Goal: Information Seeking & Learning: Learn about a topic

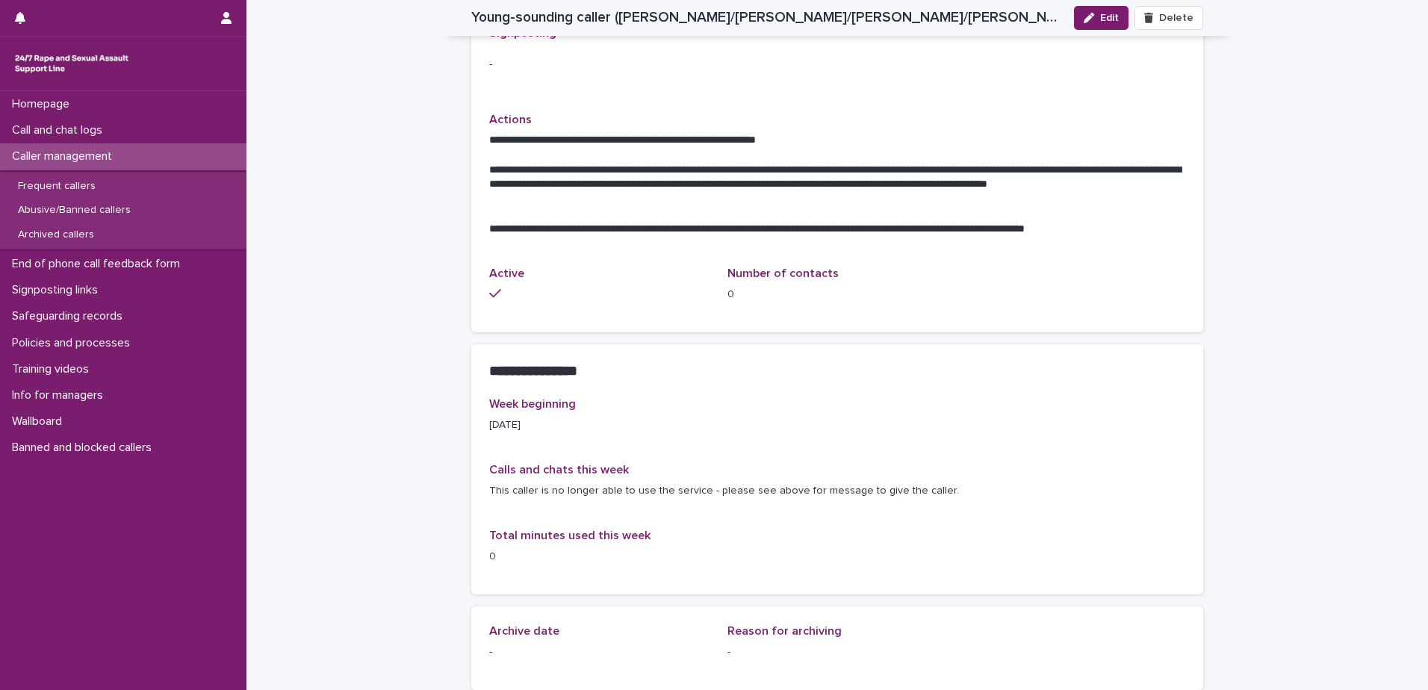
scroll to position [889, 0]
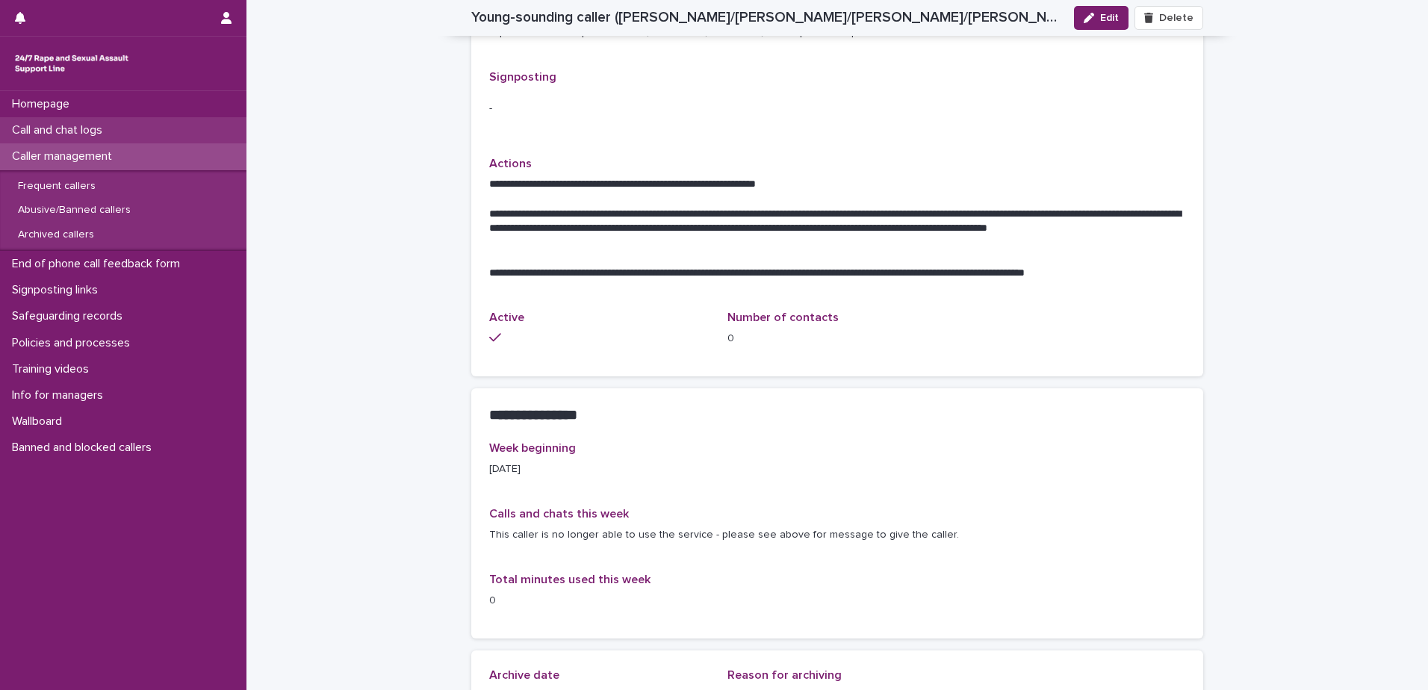
click at [87, 131] on p "Call and chat logs" at bounding box center [60, 130] width 108 height 14
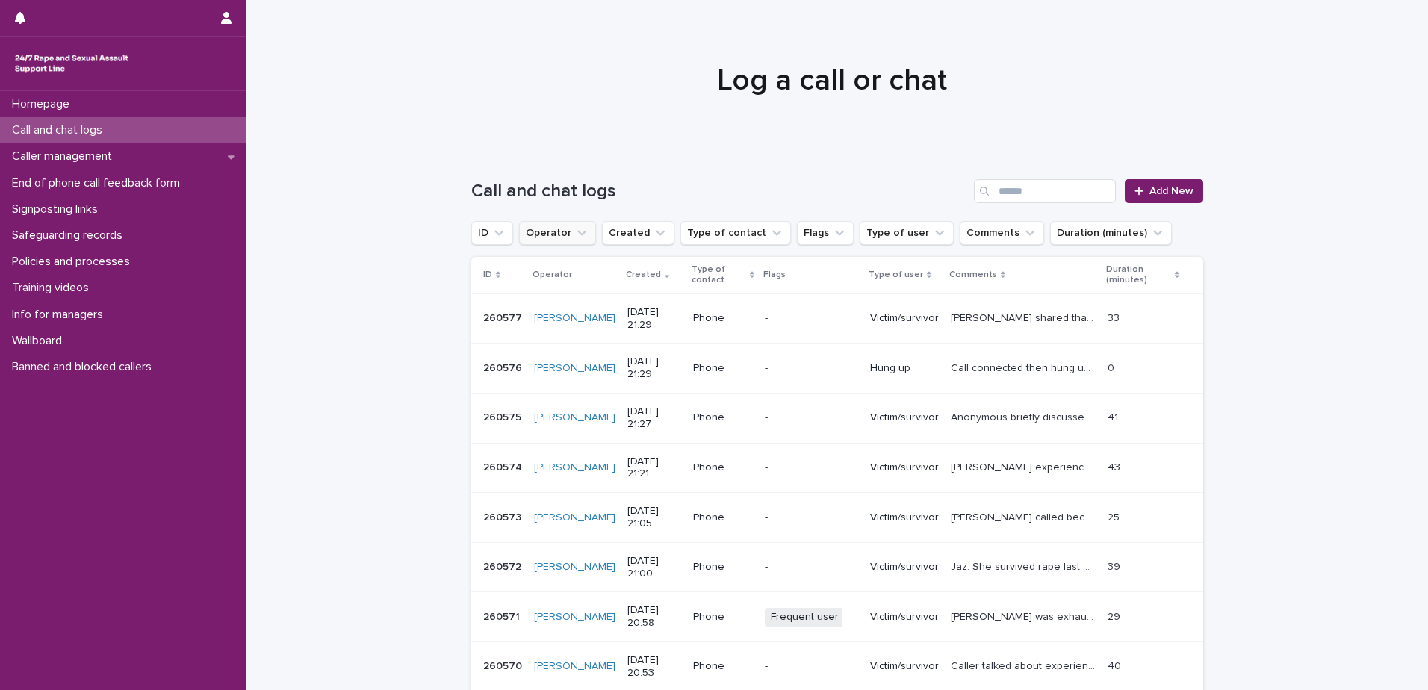
click at [577, 235] on icon "Operator" at bounding box center [581, 233] width 9 height 5
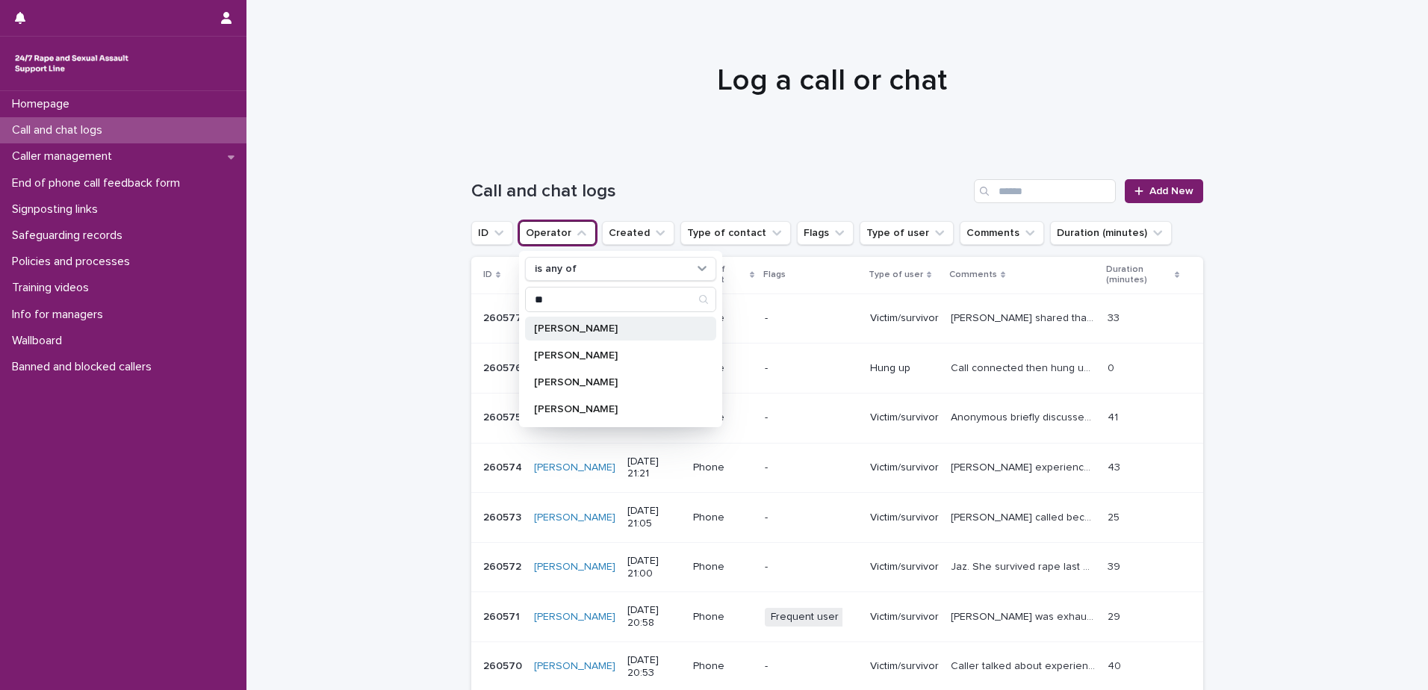
type input "**"
click at [560, 326] on p "[PERSON_NAME]" at bounding box center [613, 328] width 158 height 10
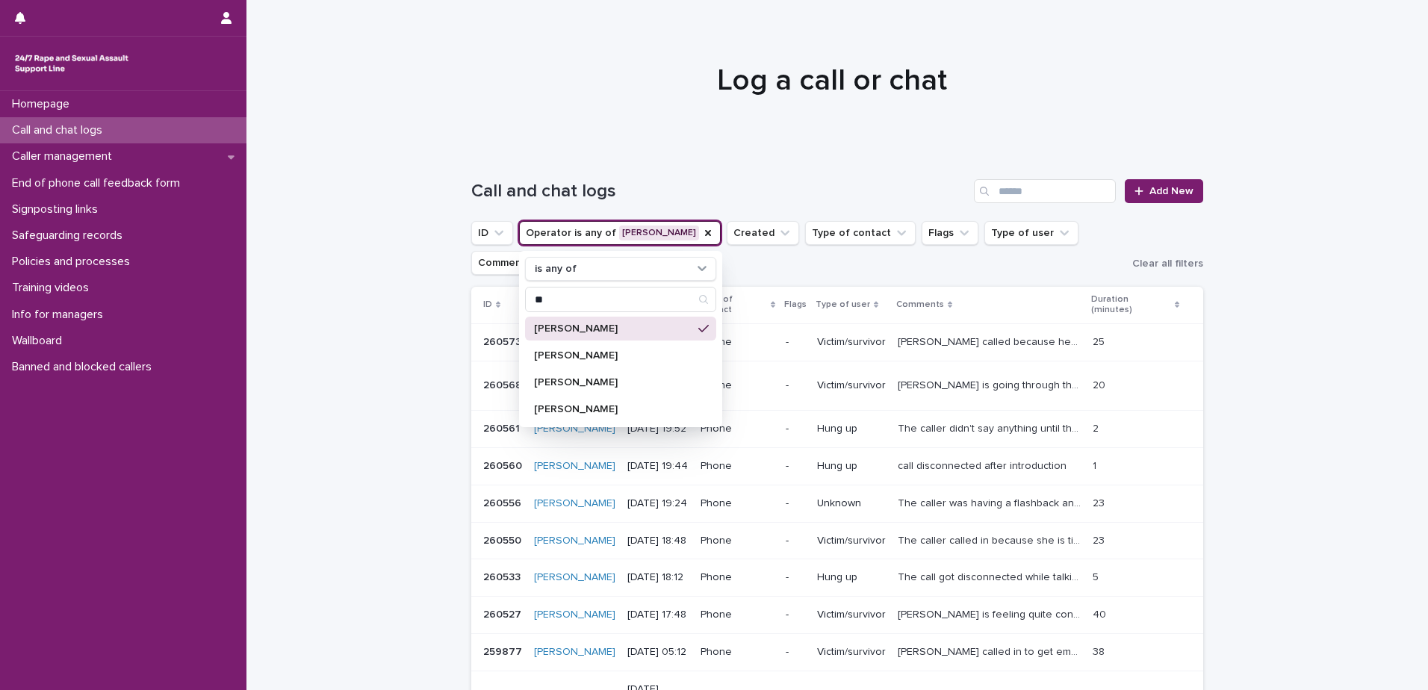
click at [335, 281] on div "Loading... Saving… Loading... Saving… Call and chat logs Add New ID Operator is…" at bounding box center [838, 498] width 1182 height 698
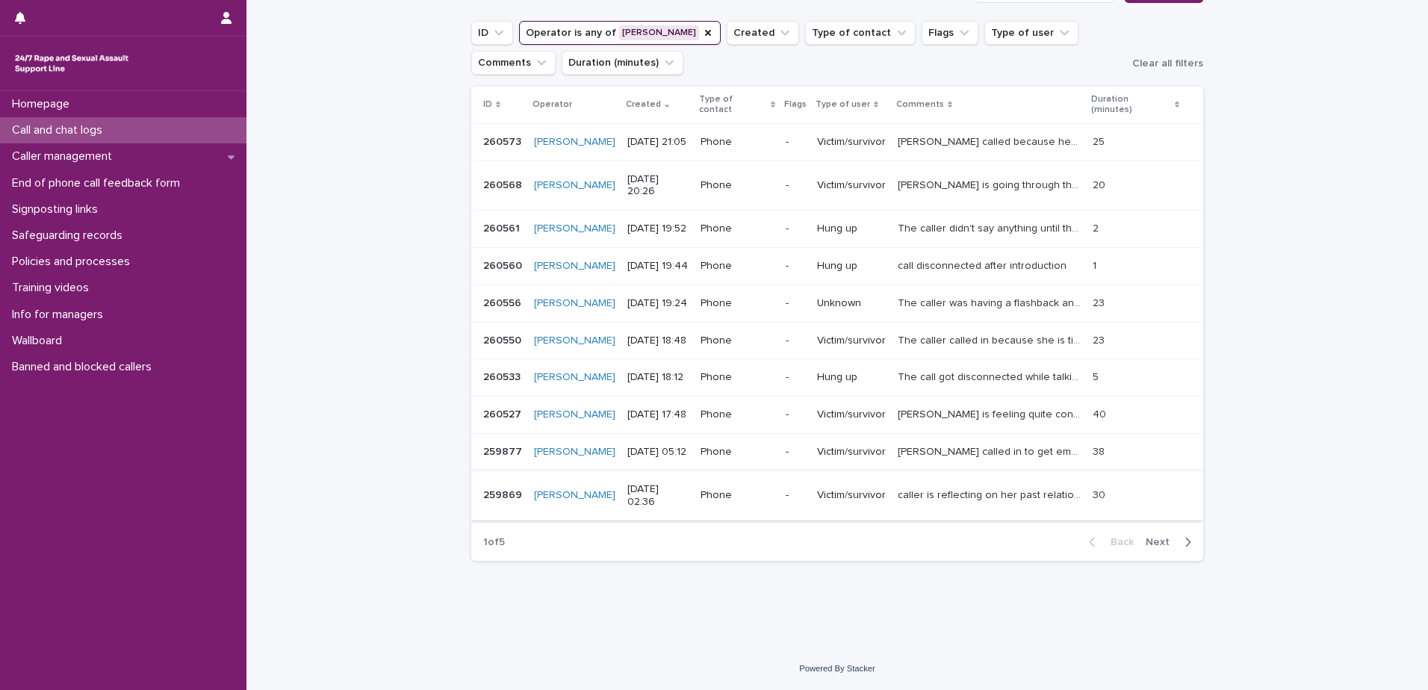
scroll to position [301, 0]
click at [1153, 543] on span "Next" at bounding box center [1162, 542] width 33 height 10
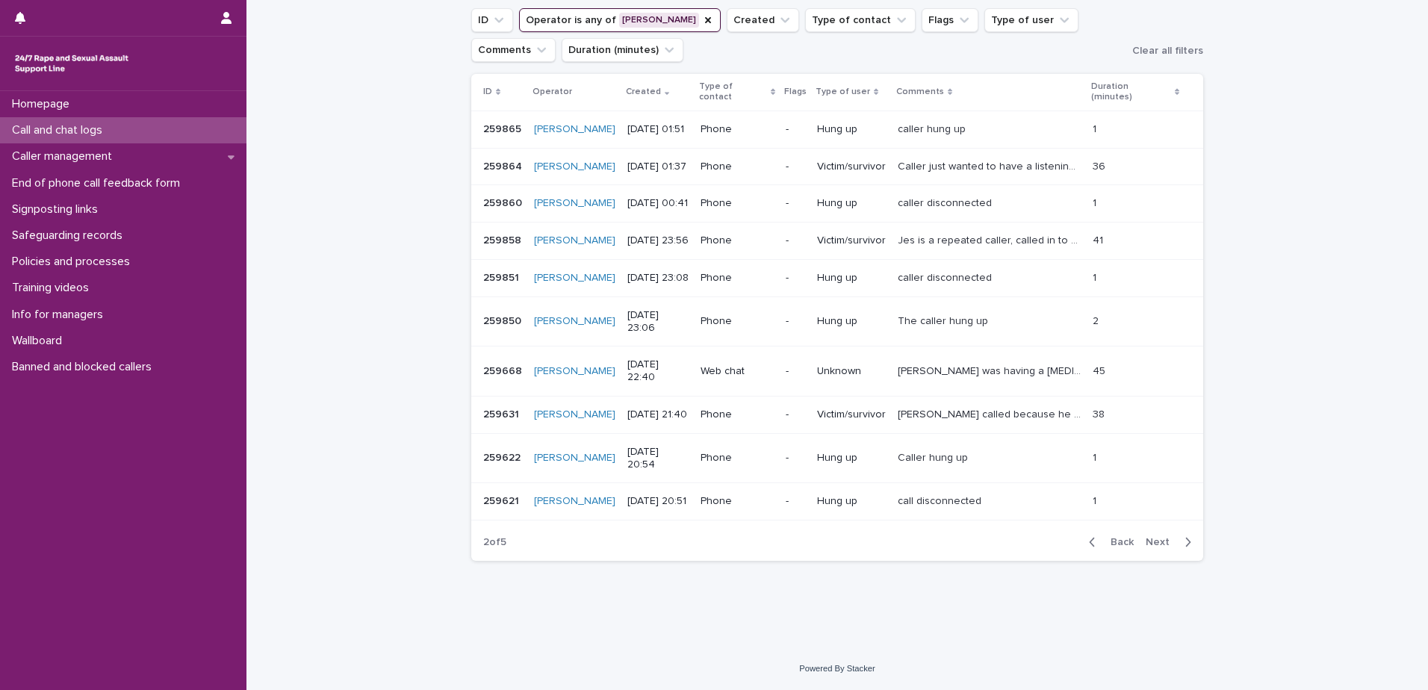
click at [1154, 542] on span "Next" at bounding box center [1162, 542] width 33 height 10
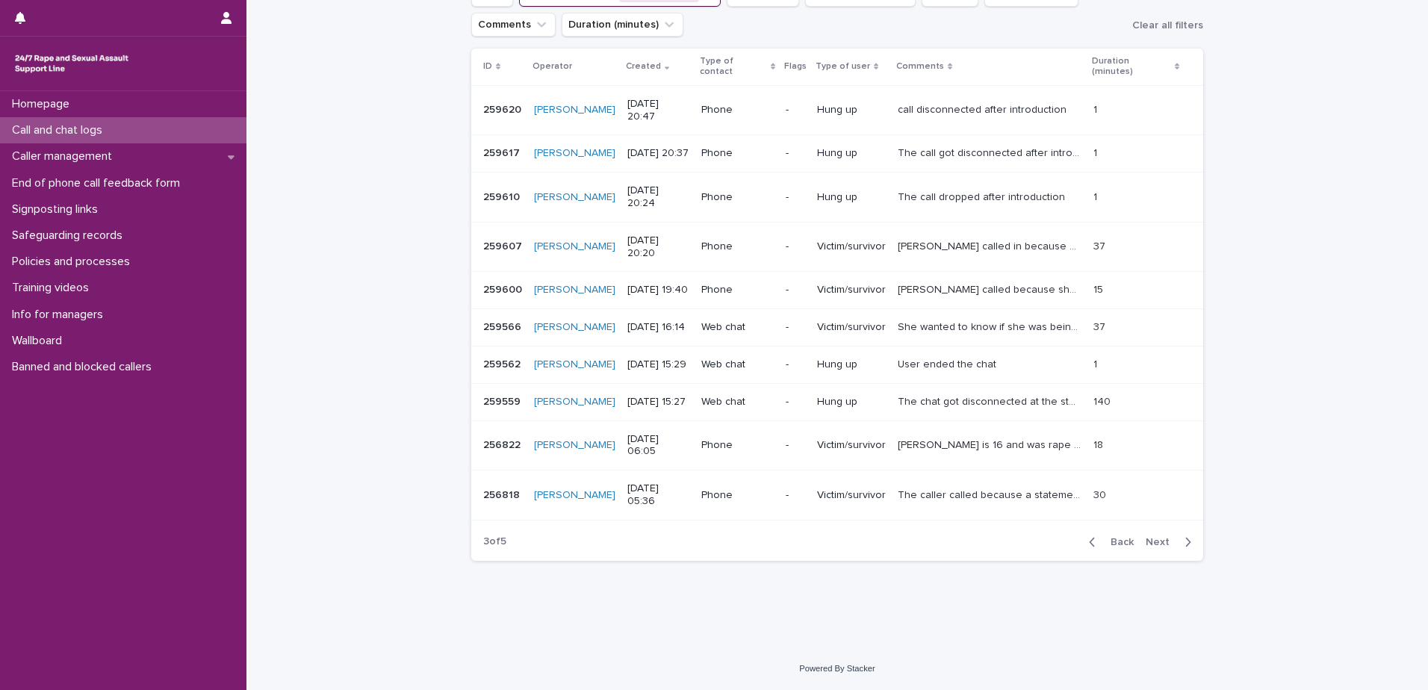
click at [1156, 539] on span "Next" at bounding box center [1162, 542] width 33 height 10
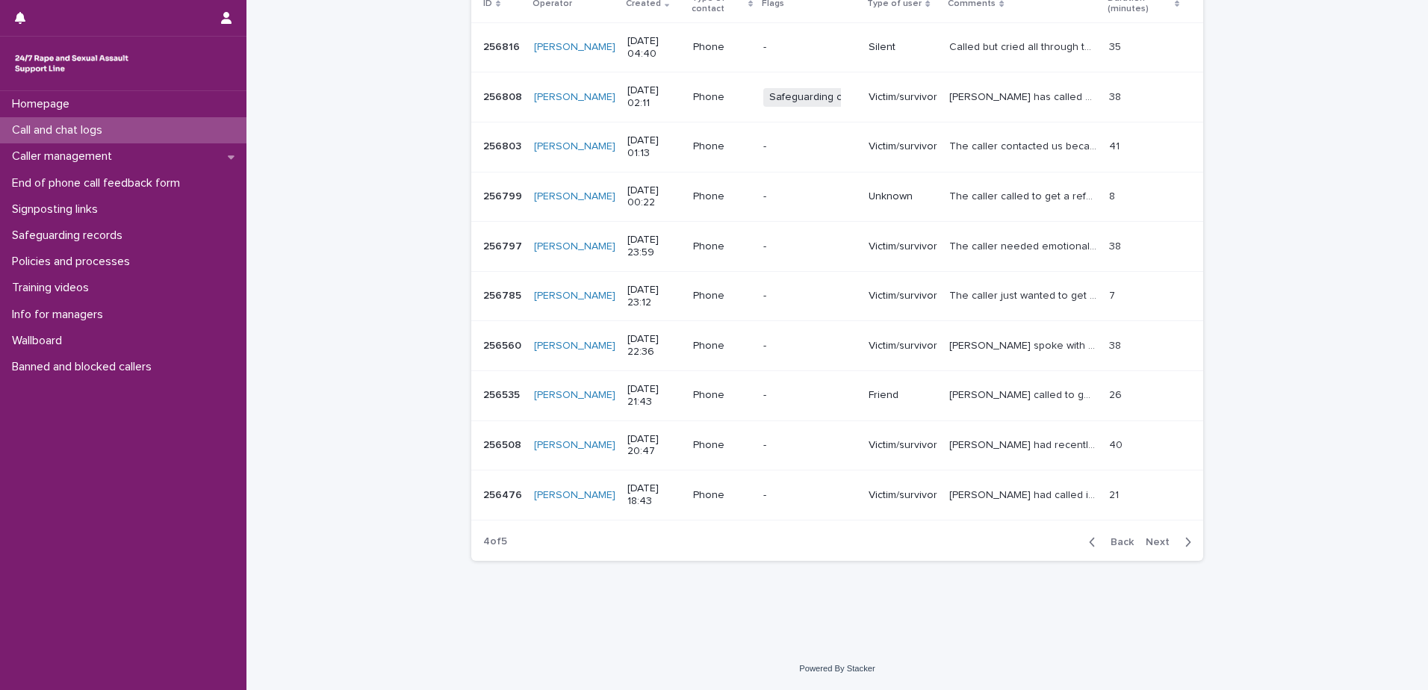
click at [1153, 542] on span "Next" at bounding box center [1162, 542] width 33 height 10
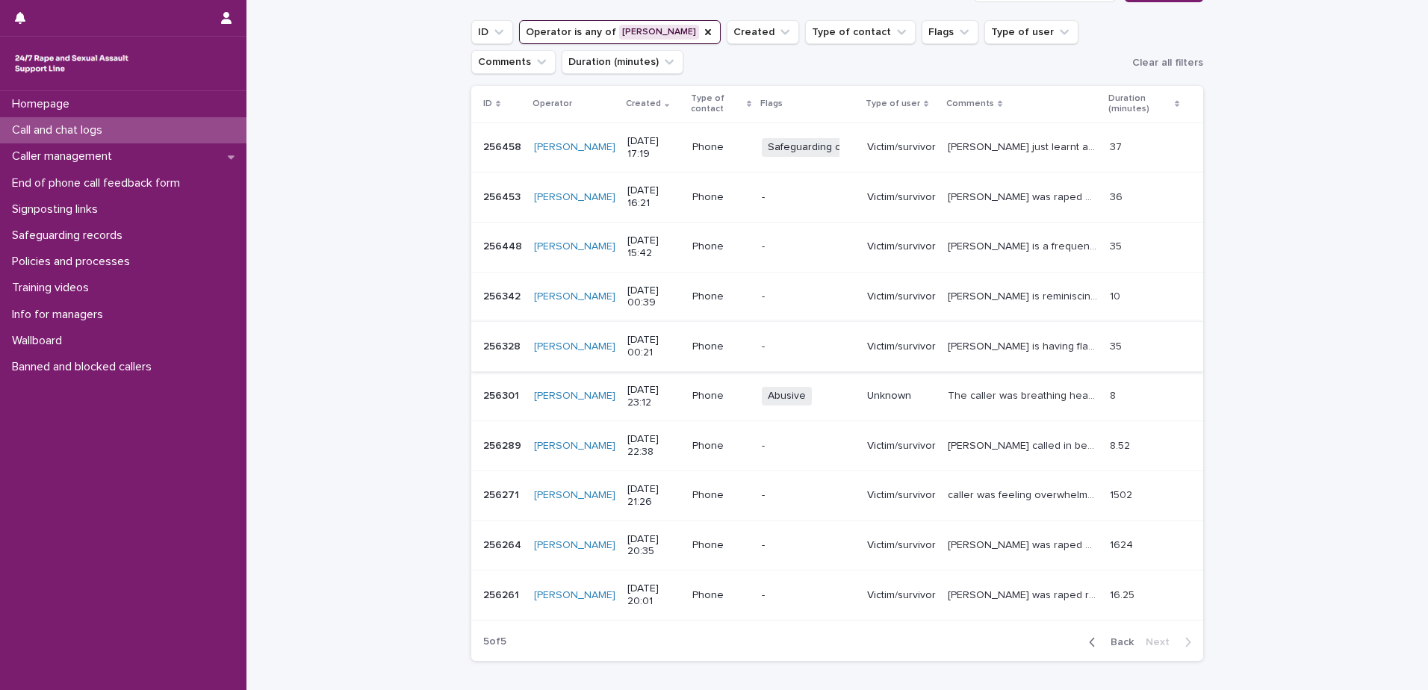
scroll to position [226, 0]
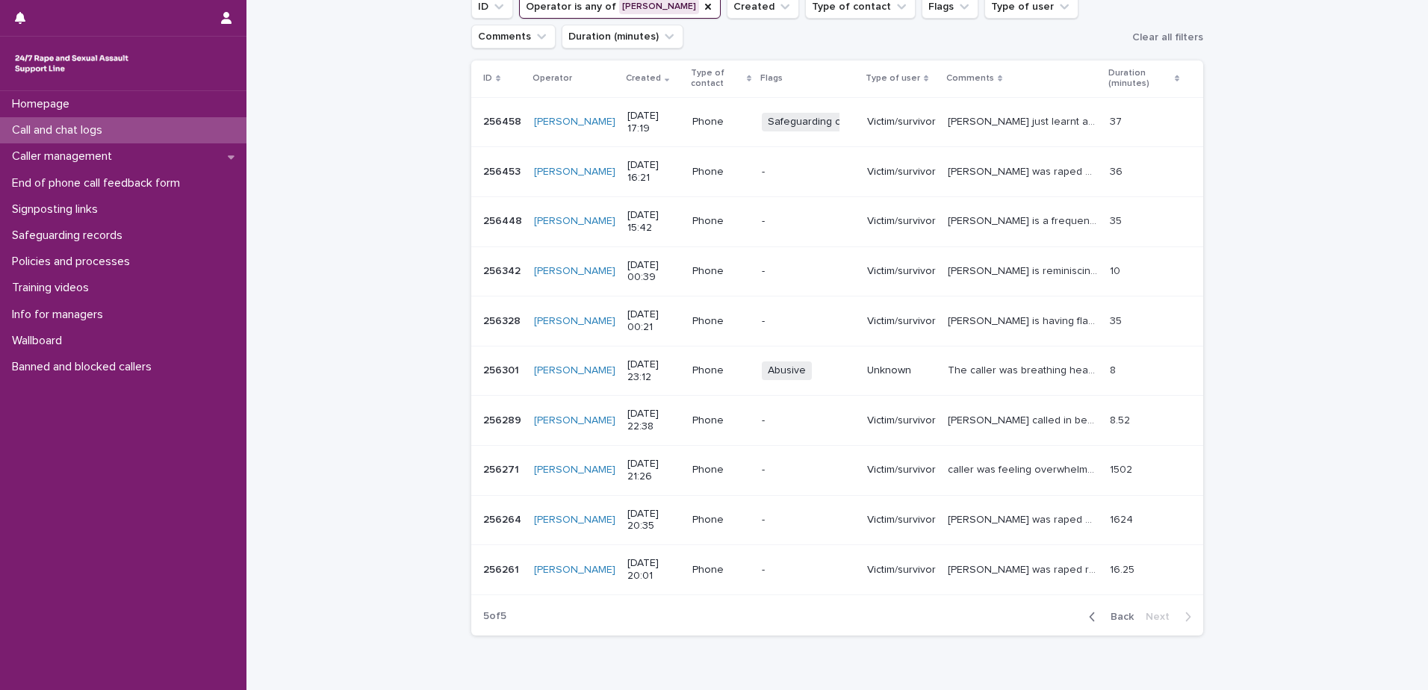
click at [1115, 616] on span "Back" at bounding box center [1118, 617] width 32 height 10
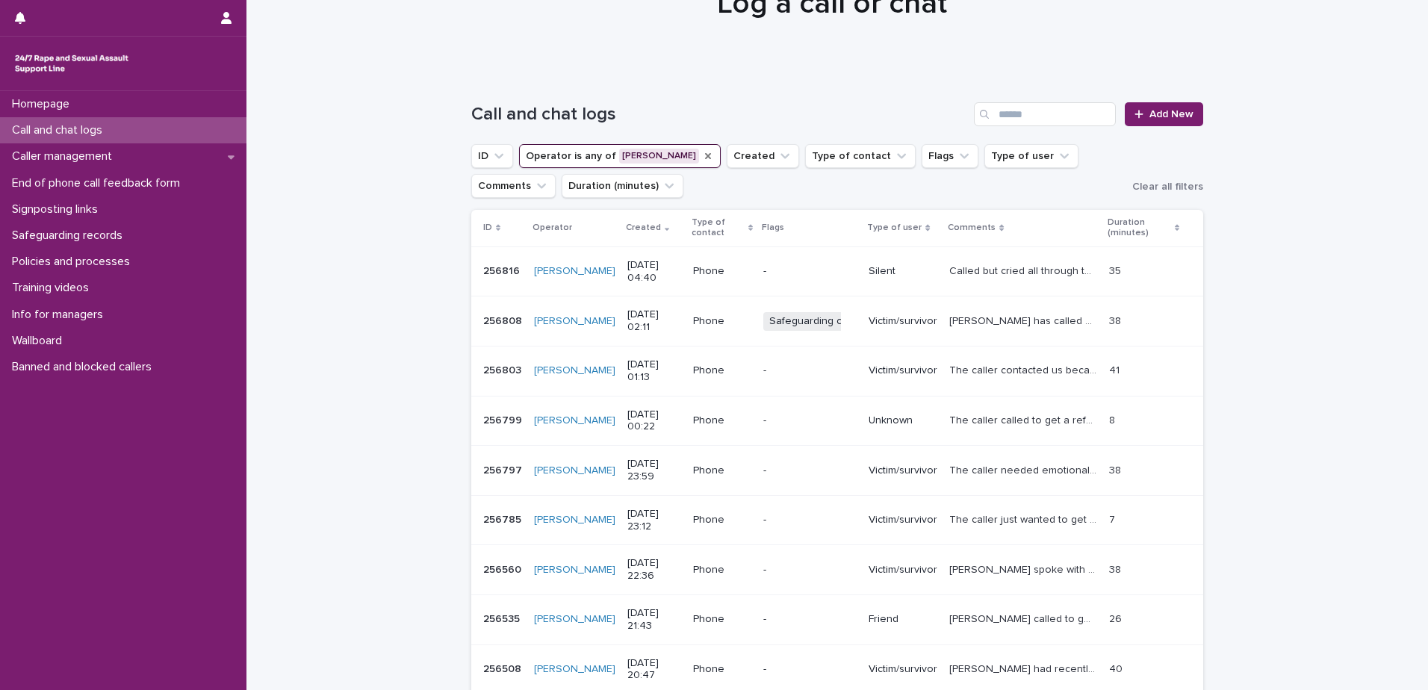
click at [704, 154] on icon "Operator" at bounding box center [708, 156] width 12 height 12
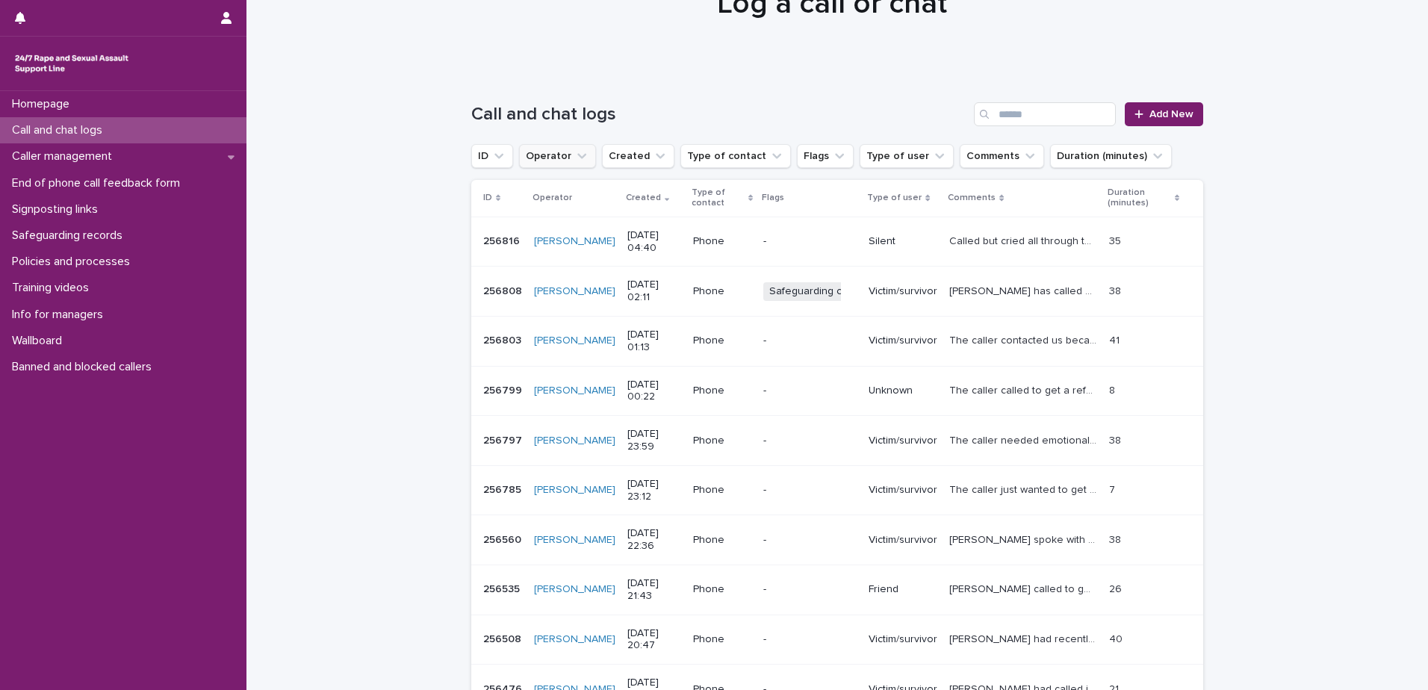
click at [577, 155] on icon "Operator" at bounding box center [581, 156] width 9 height 5
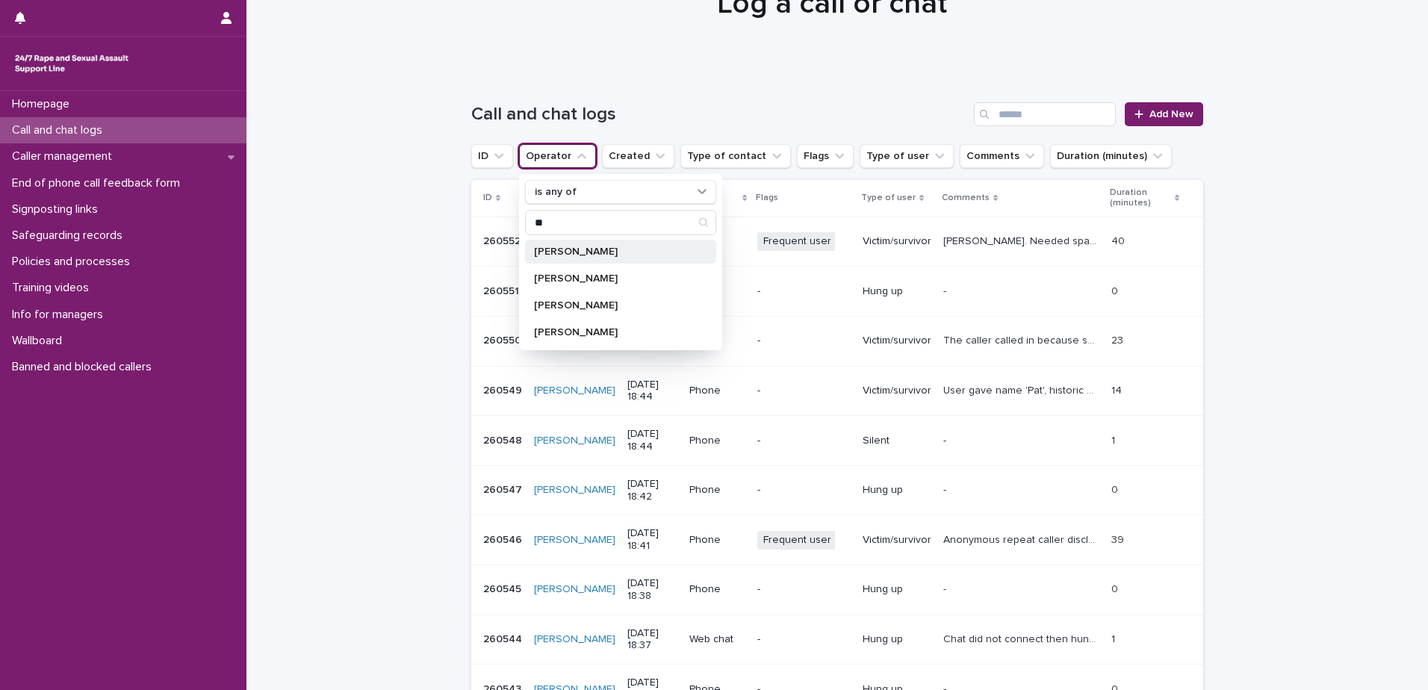
type input "**"
click at [554, 256] on p "[PERSON_NAME]" at bounding box center [613, 252] width 158 height 10
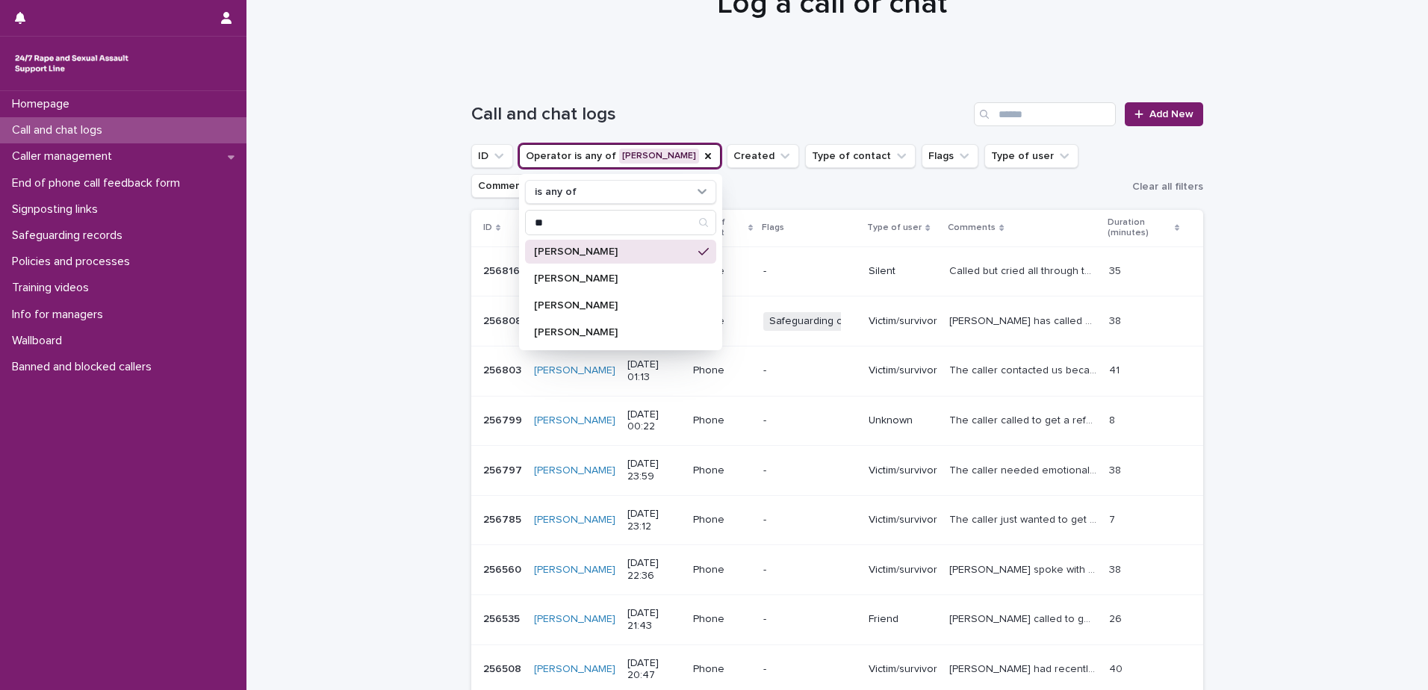
click at [602, 250] on p "[PERSON_NAME]" at bounding box center [613, 252] width 158 height 10
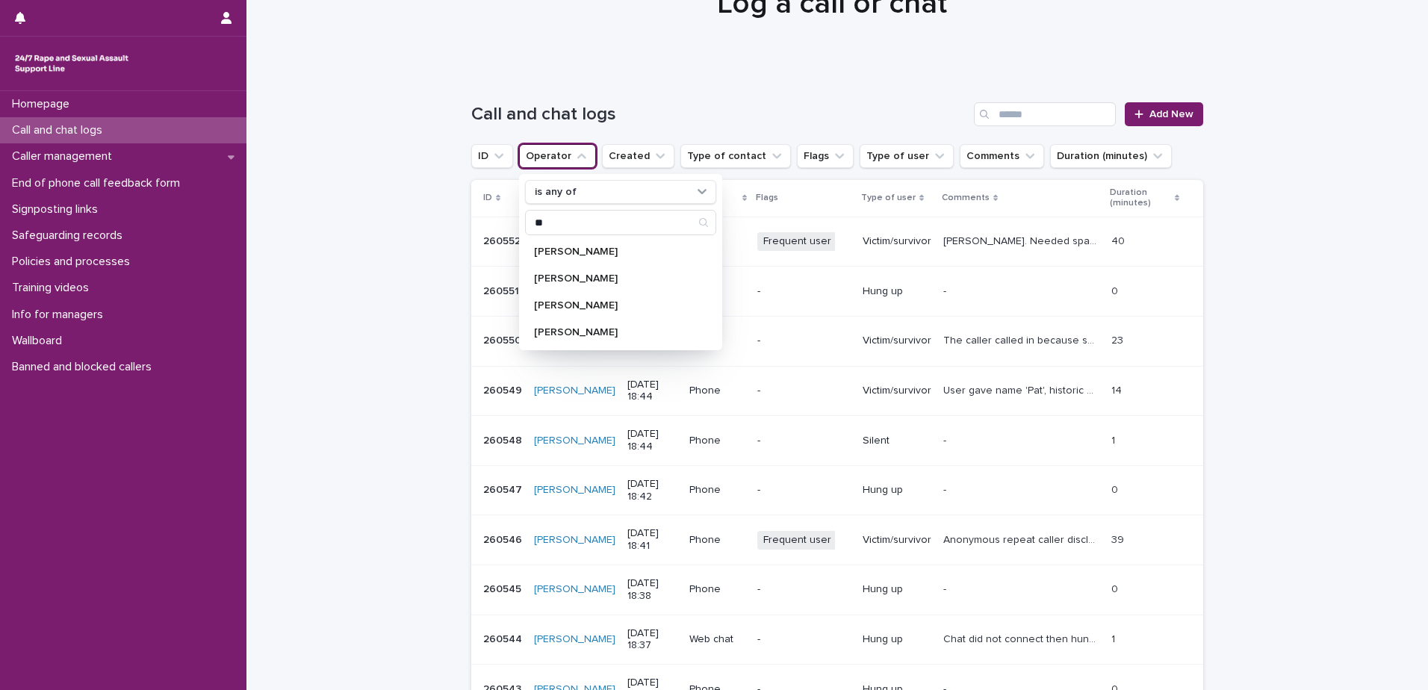
click at [351, 229] on div "Loading... Saving… Loading... Saving… Call and chat logs Add New ID Operator is…" at bounding box center [838, 456] width 1182 height 769
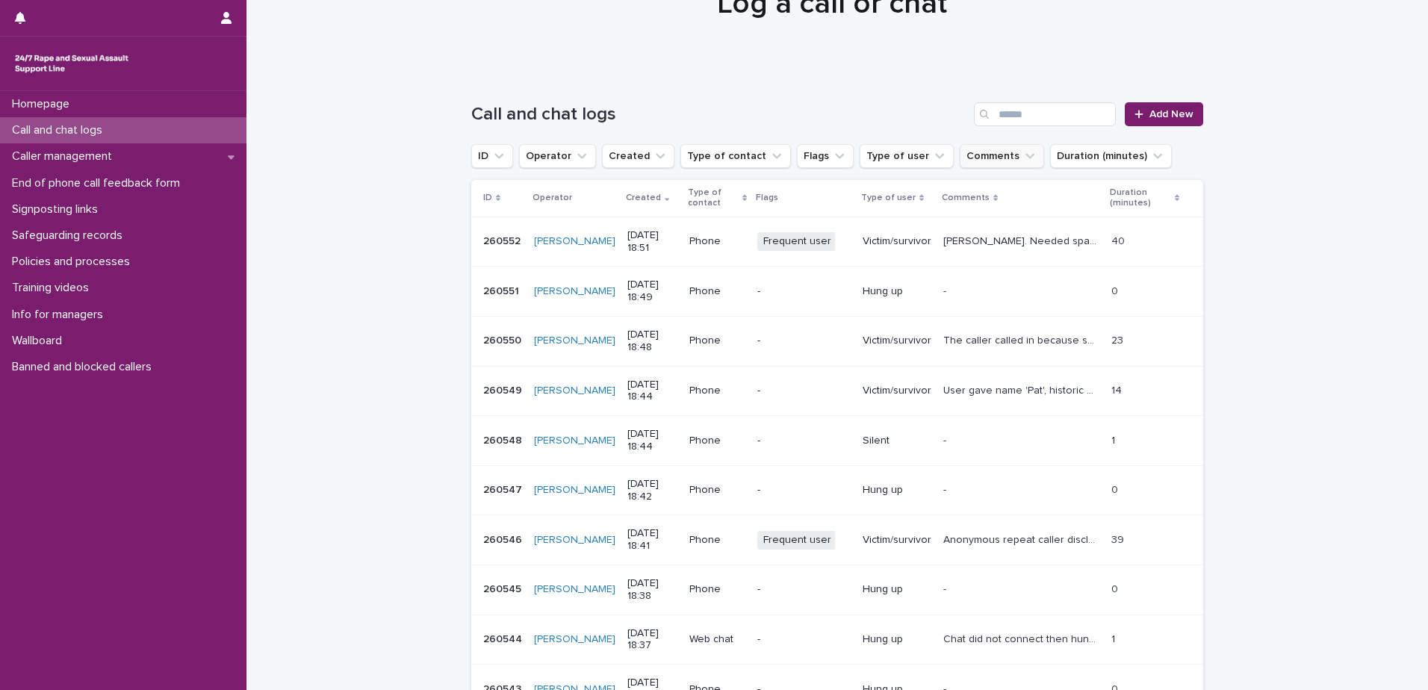
click at [1023, 152] on icon "Comments" at bounding box center [1030, 156] width 15 height 15
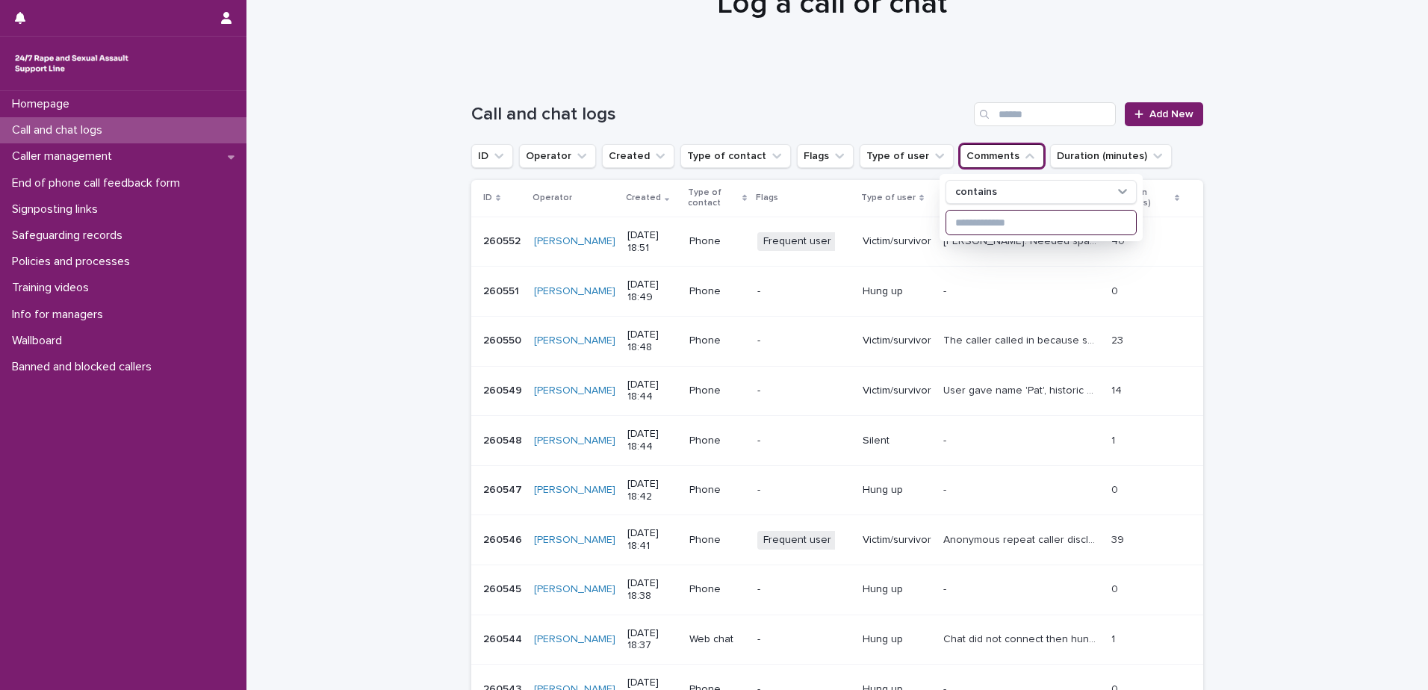
click at [1000, 220] on input at bounding box center [1041, 223] width 190 height 24
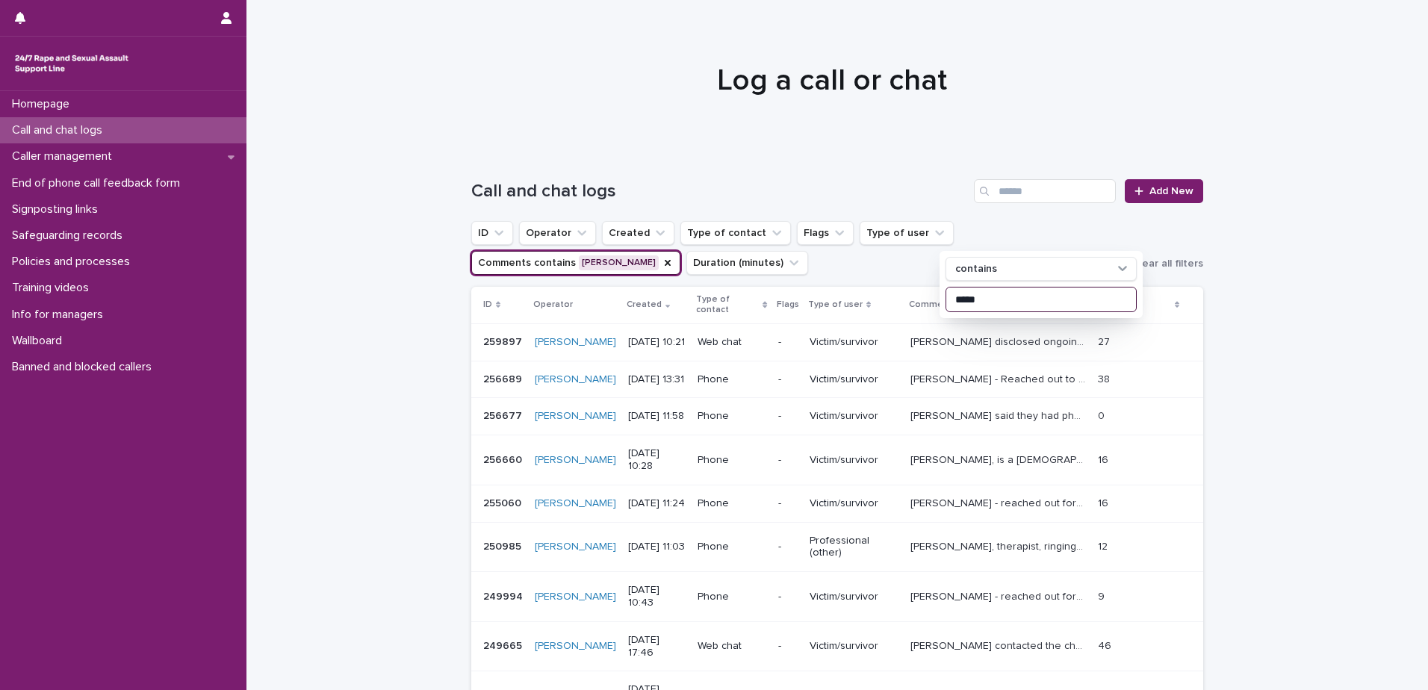
type input "*****"
click at [1218, 427] on div "Loading... Saving… Loading... Saving… Call and chat logs Add New ID Operator Cr…" at bounding box center [838, 523] width 1182 height 749
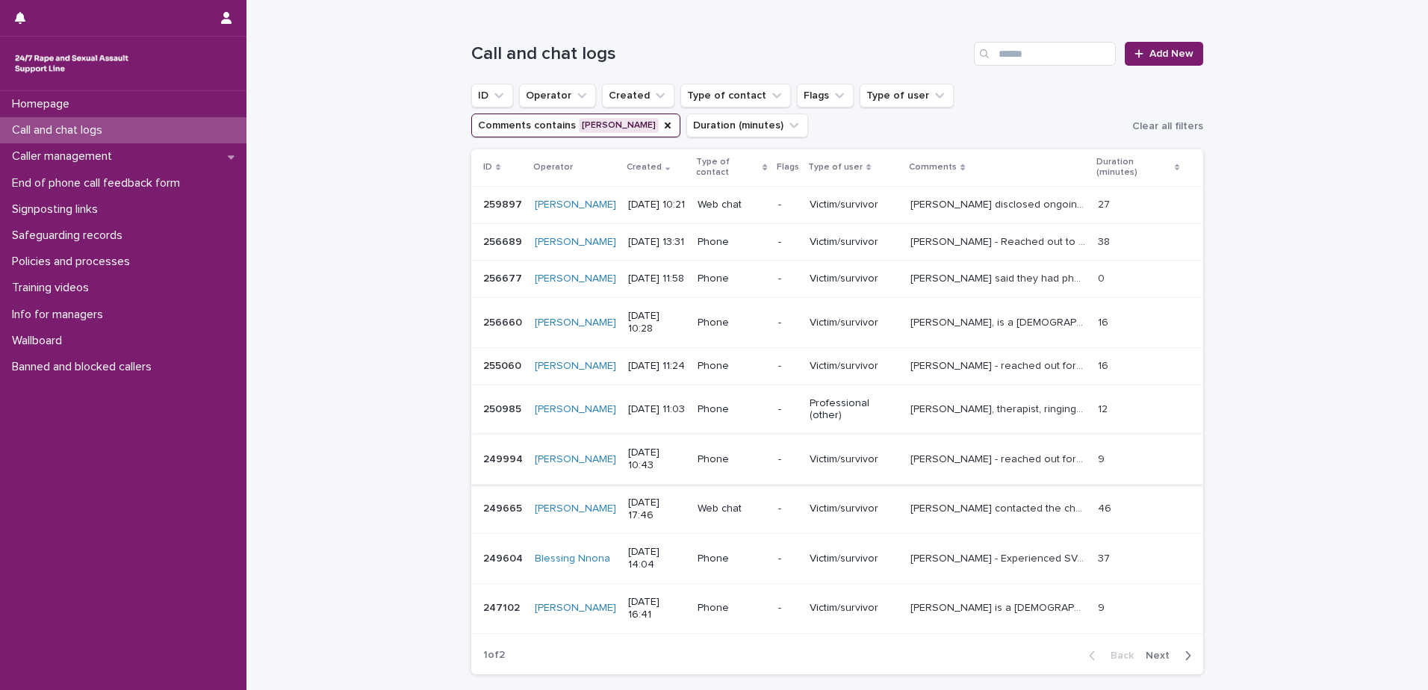
scroll to position [226, 0]
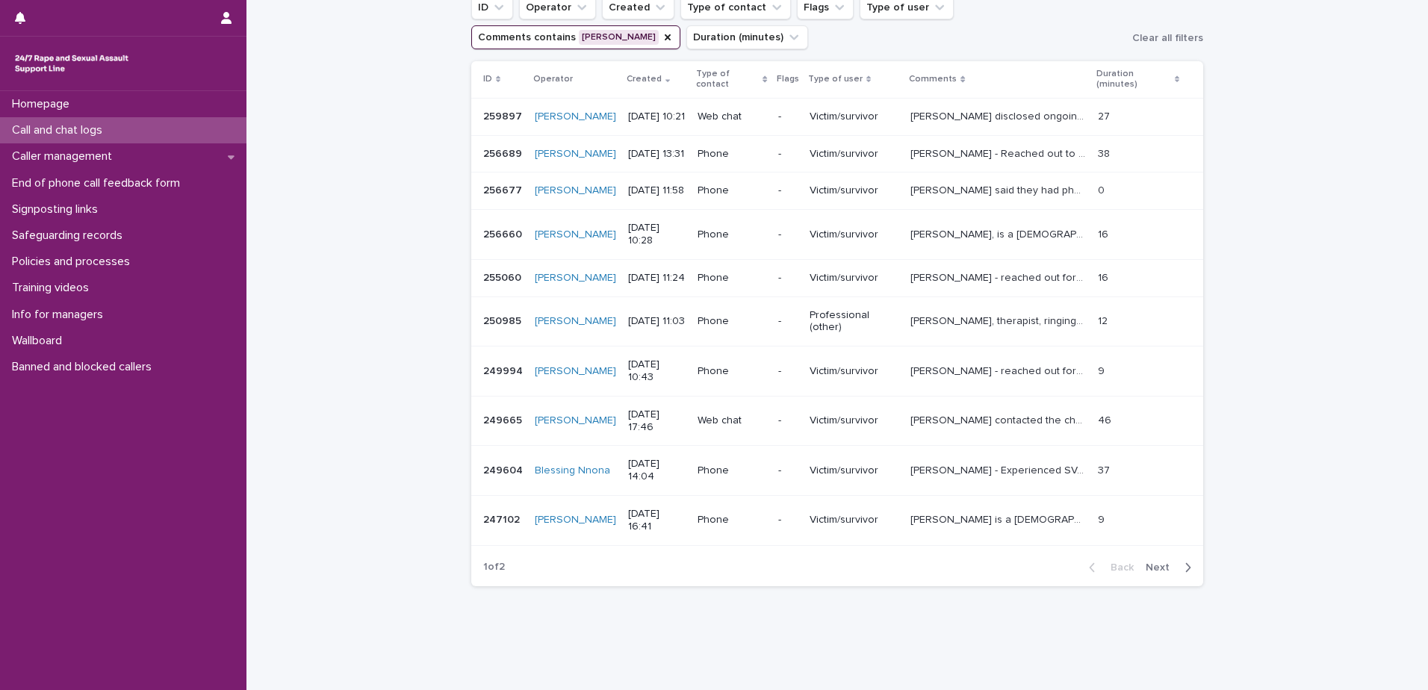
click at [1156, 563] on span "Next" at bounding box center [1162, 568] width 33 height 10
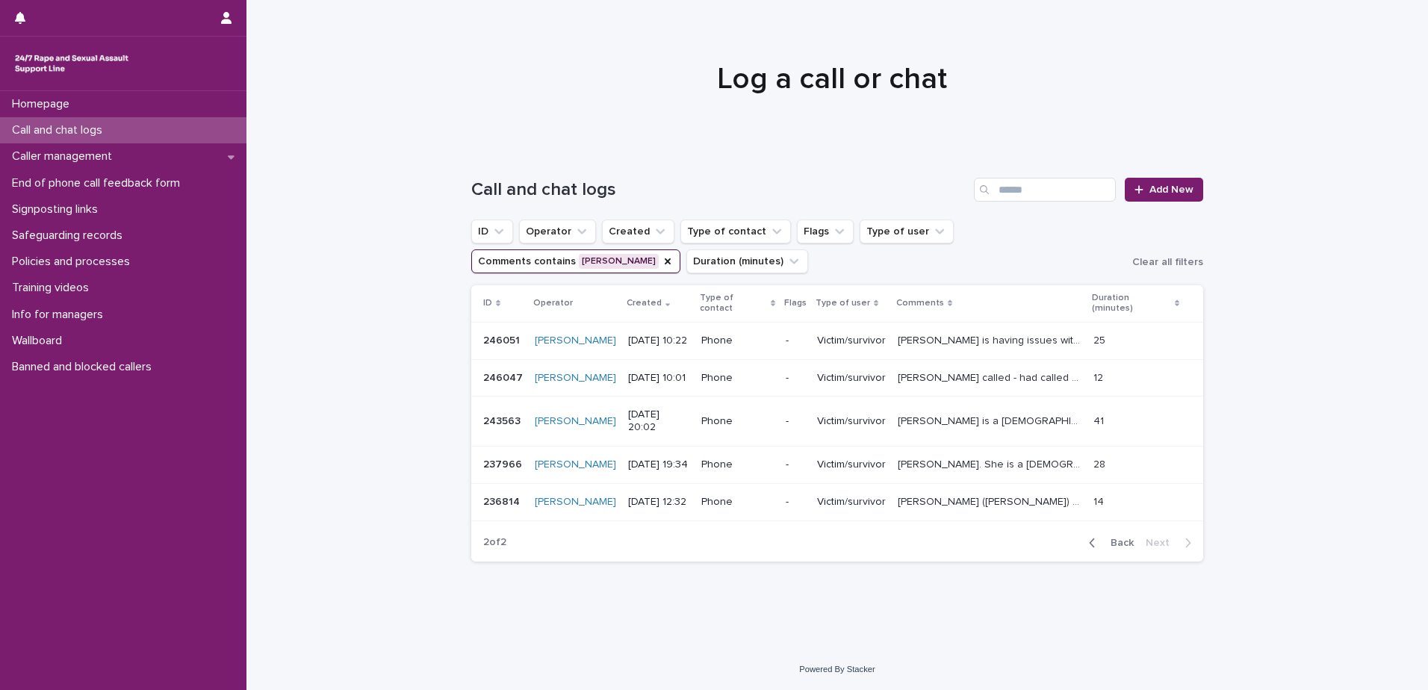
scroll to position [14, 0]
click at [674, 255] on icon "Comments" at bounding box center [668, 261] width 12 height 12
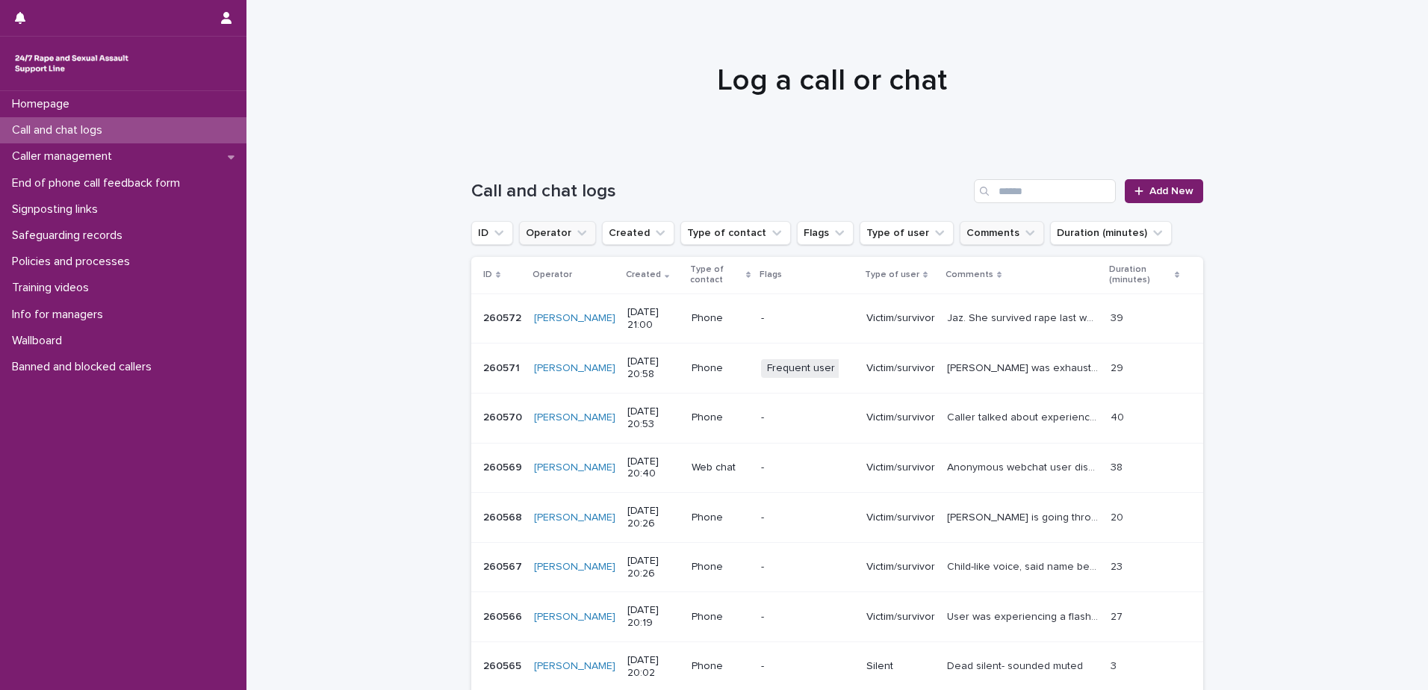
click at [577, 232] on icon "Operator" at bounding box center [581, 233] width 9 height 5
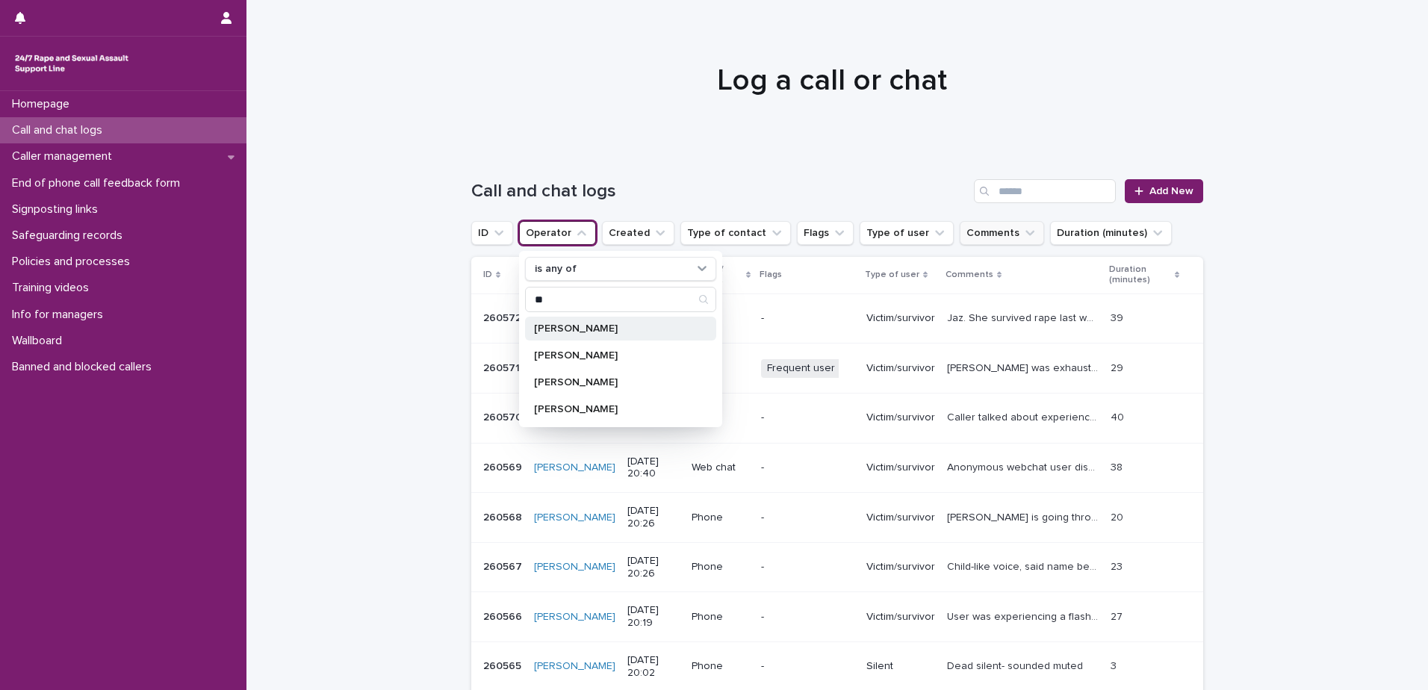
type input "**"
click at [589, 323] on p "[PERSON_NAME]" at bounding box center [613, 328] width 158 height 10
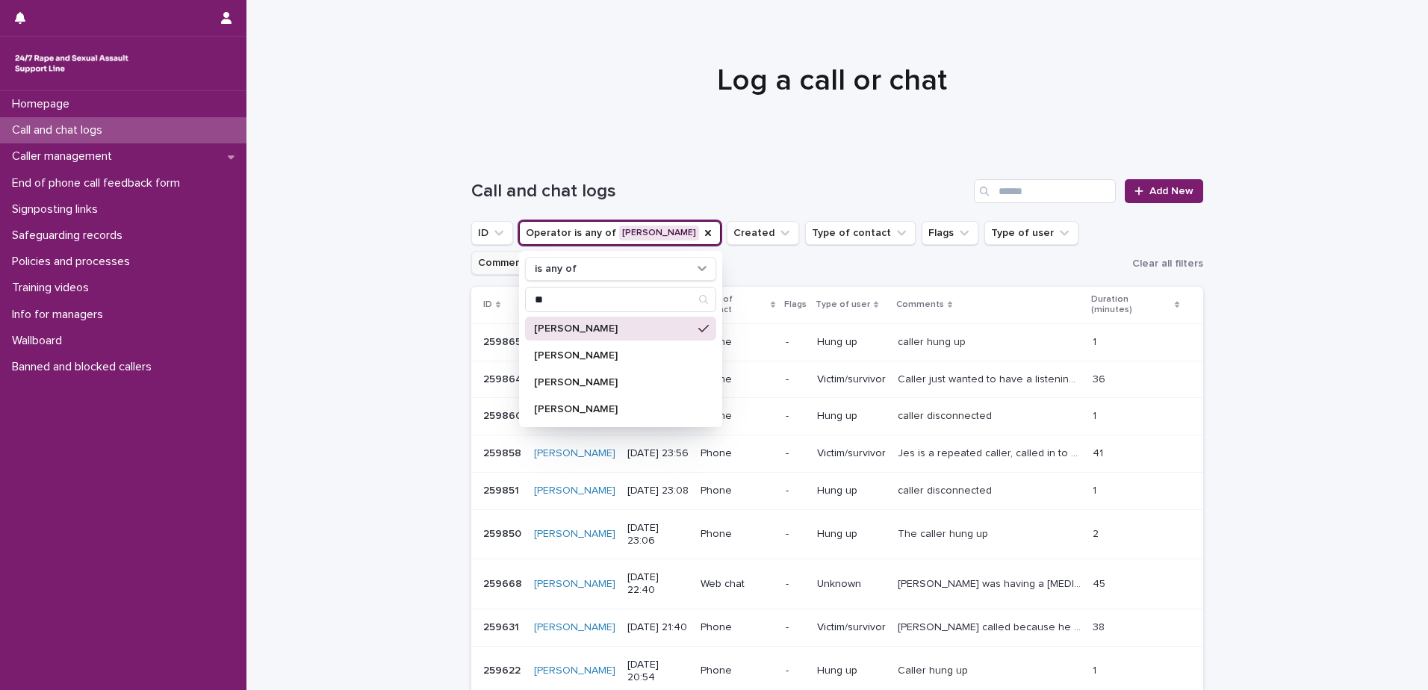
click at [374, 320] on div "Loading... Saving… Loading... Saving… Call and chat logs Add New ID Operator is…" at bounding box center [838, 504] width 1182 height 711
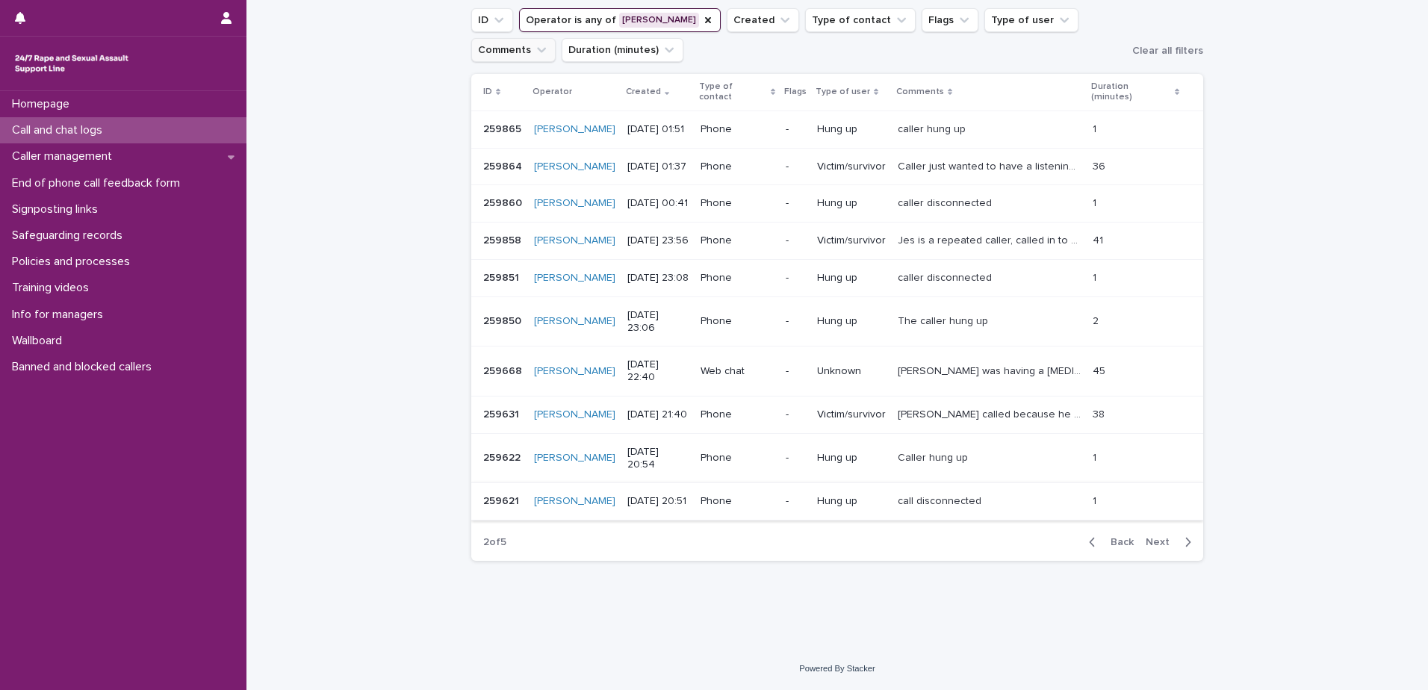
scroll to position [299, 0]
click at [1153, 544] on span "Next" at bounding box center [1162, 542] width 33 height 10
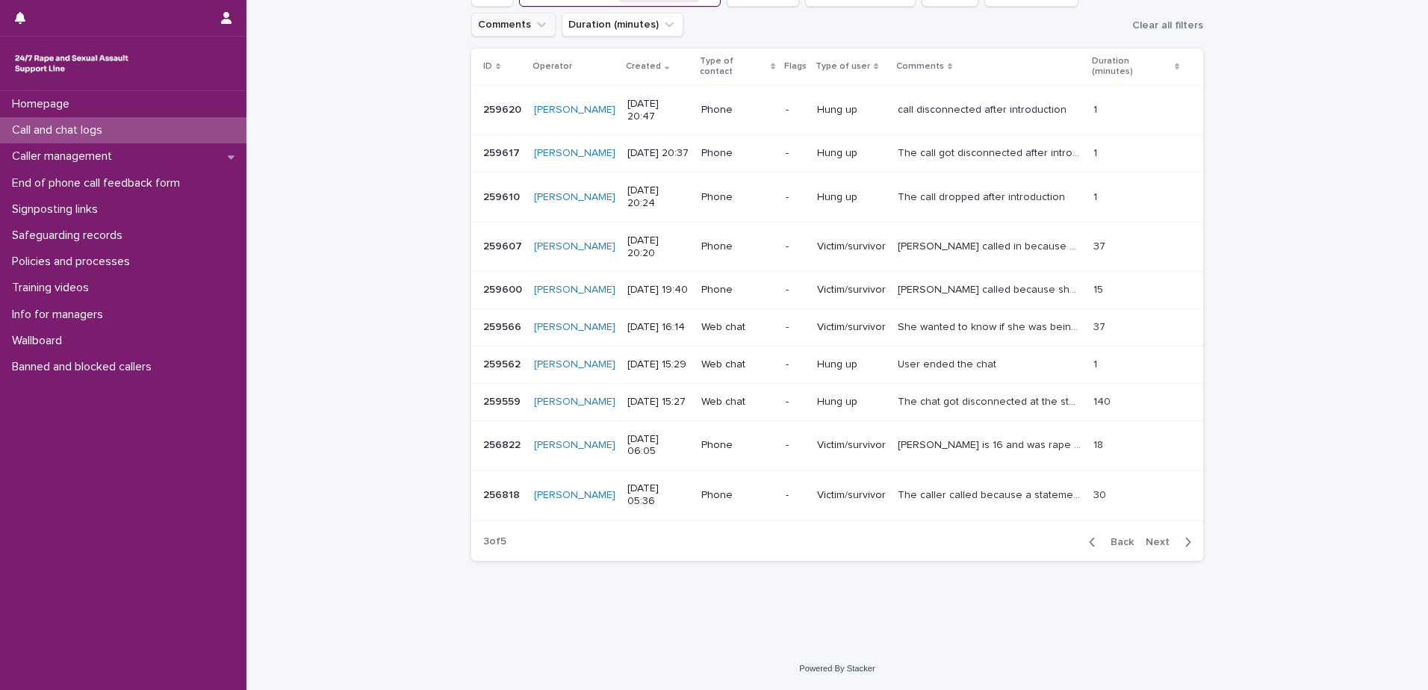
click at [1123, 543] on span "Back" at bounding box center [1118, 542] width 32 height 10
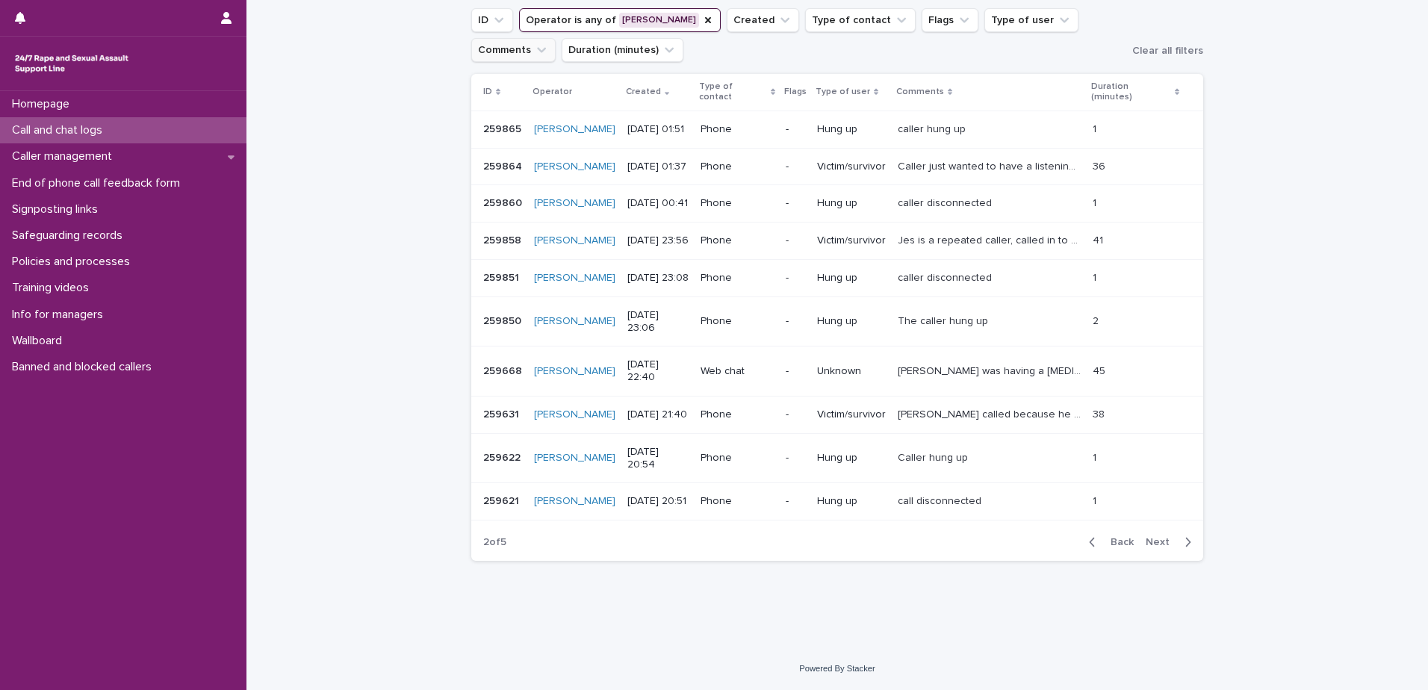
click at [1156, 542] on span "Next" at bounding box center [1162, 542] width 33 height 10
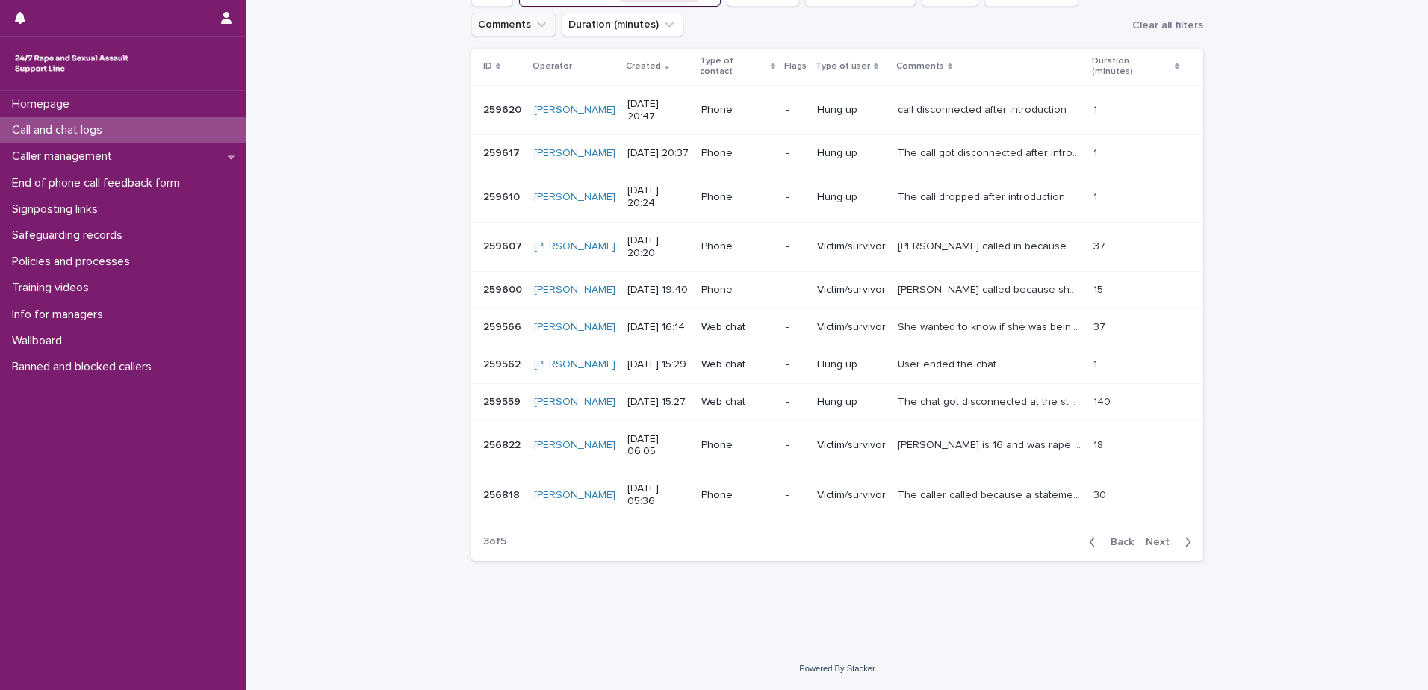
click at [1159, 540] on span "Next" at bounding box center [1162, 542] width 33 height 10
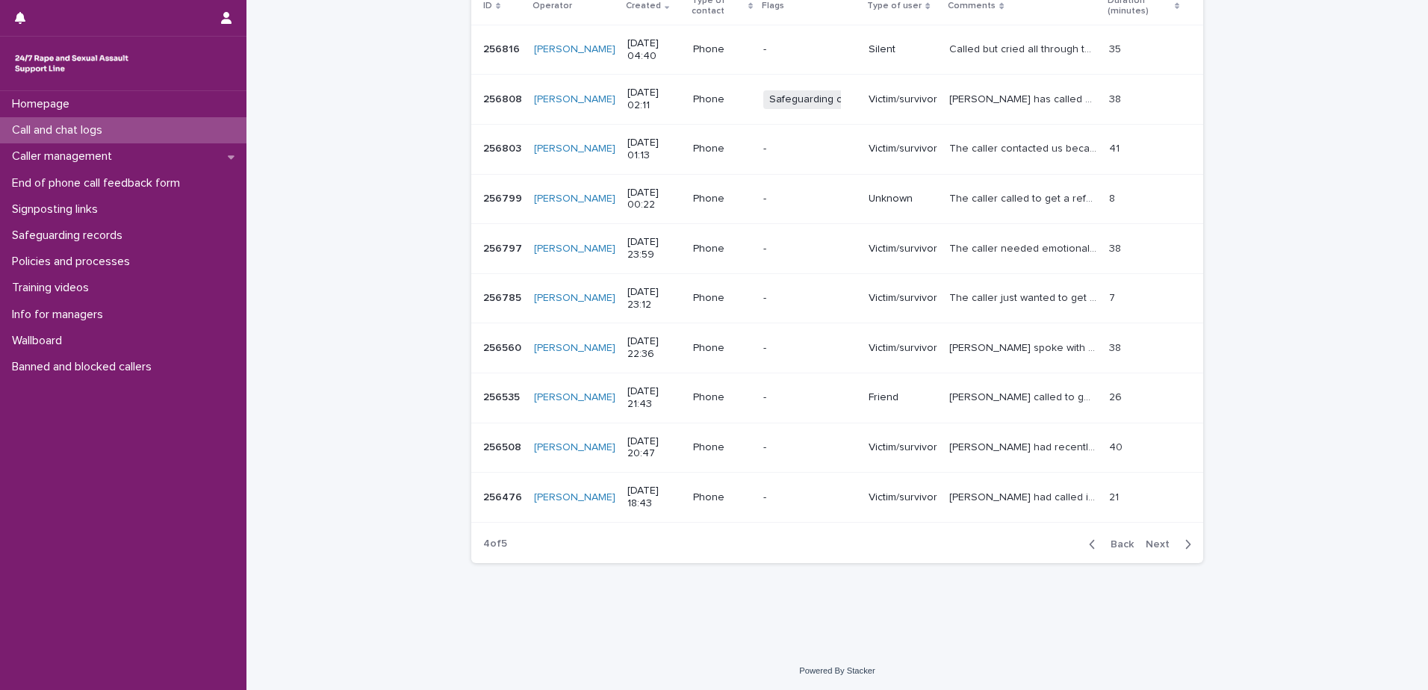
click at [1152, 542] on span "Next" at bounding box center [1162, 544] width 33 height 10
click at [1110, 539] on span "Back" at bounding box center [1118, 544] width 32 height 10
click at [1118, 546] on span "Back" at bounding box center [1118, 544] width 32 height 10
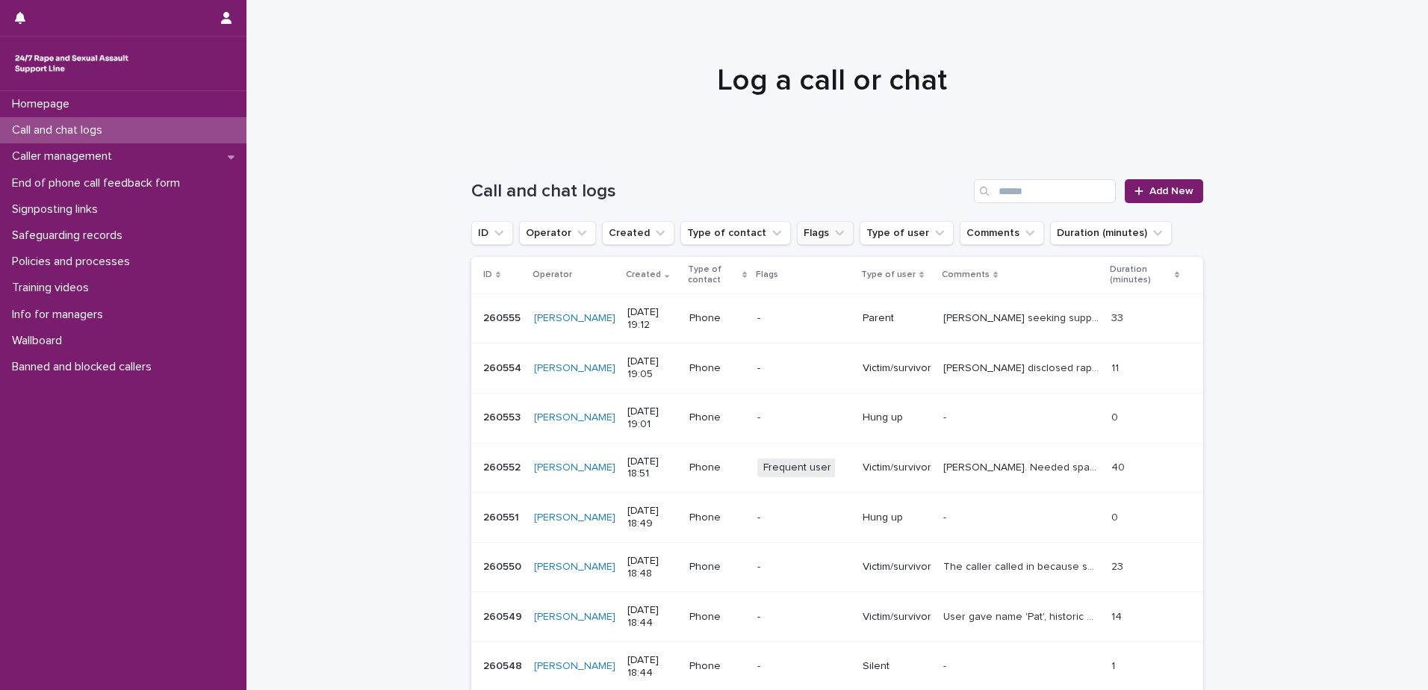
scroll to position [134, 0]
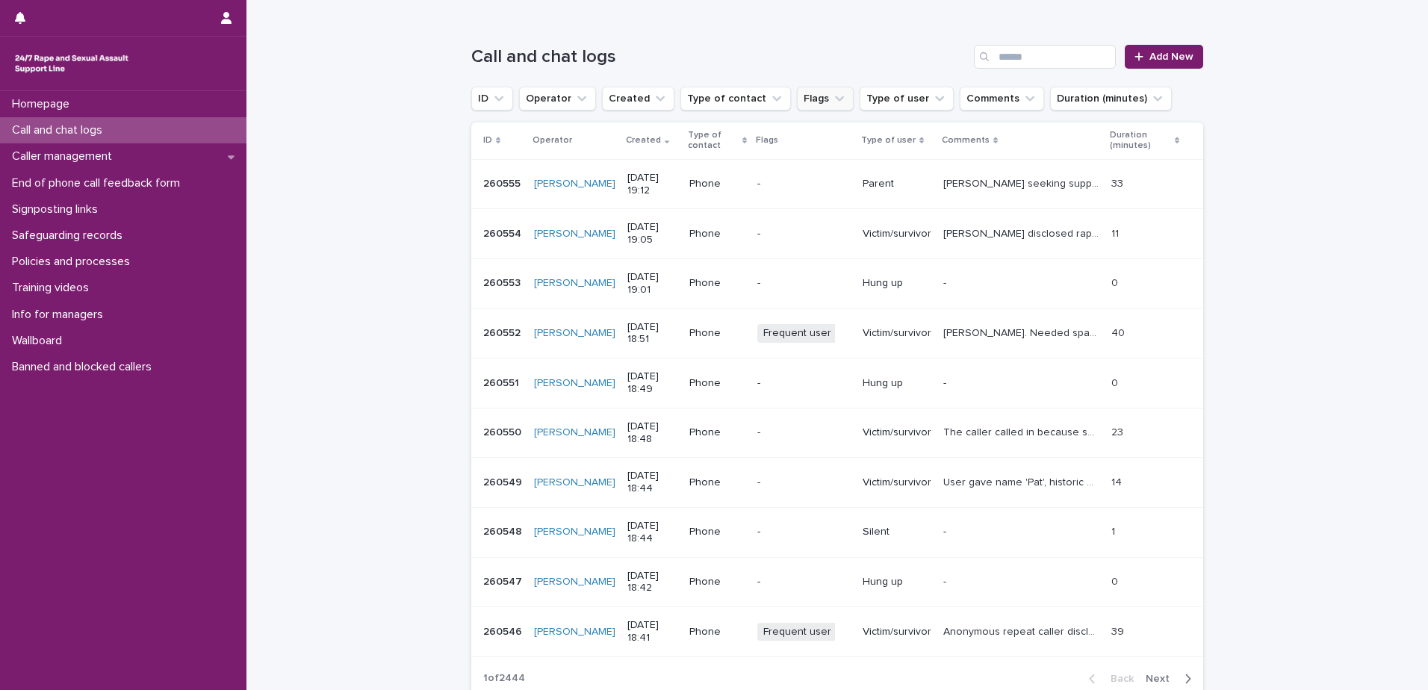
click at [808, 99] on button "Flags" at bounding box center [825, 99] width 57 height 24
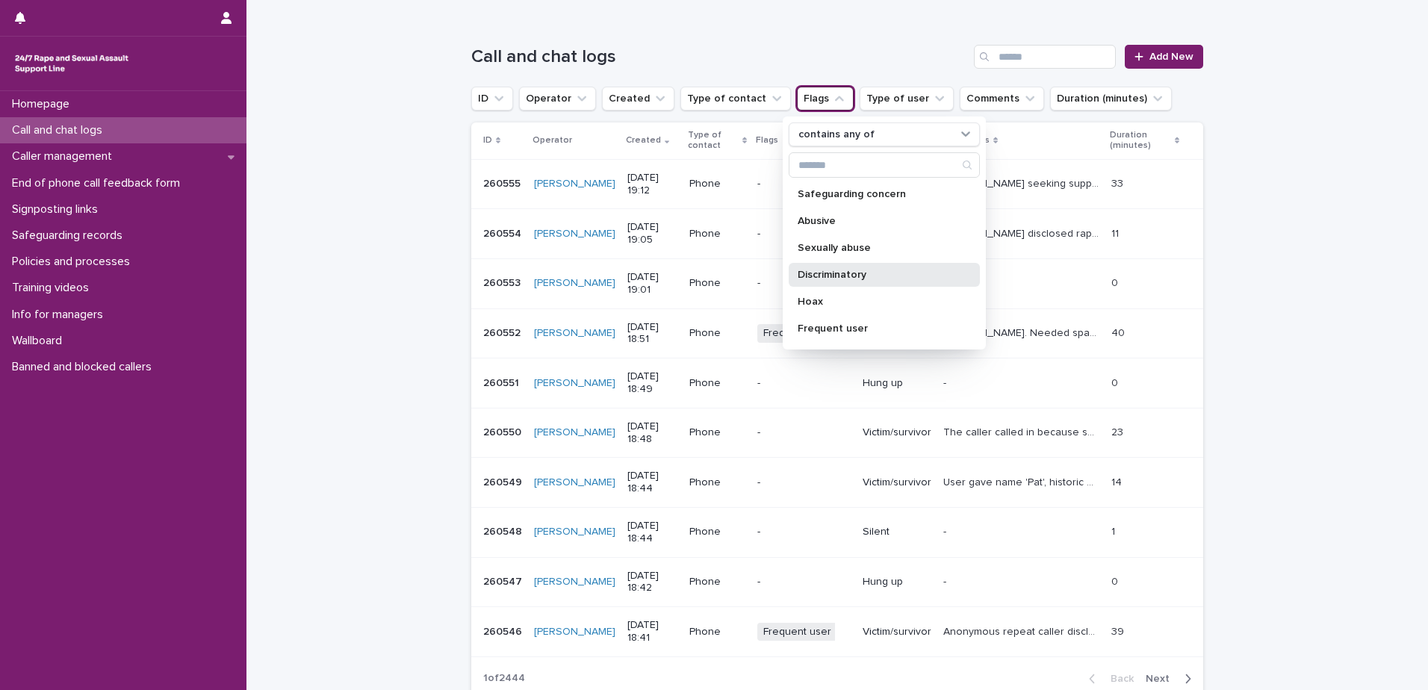
click at [843, 271] on p "Discriminatory" at bounding box center [877, 275] width 158 height 10
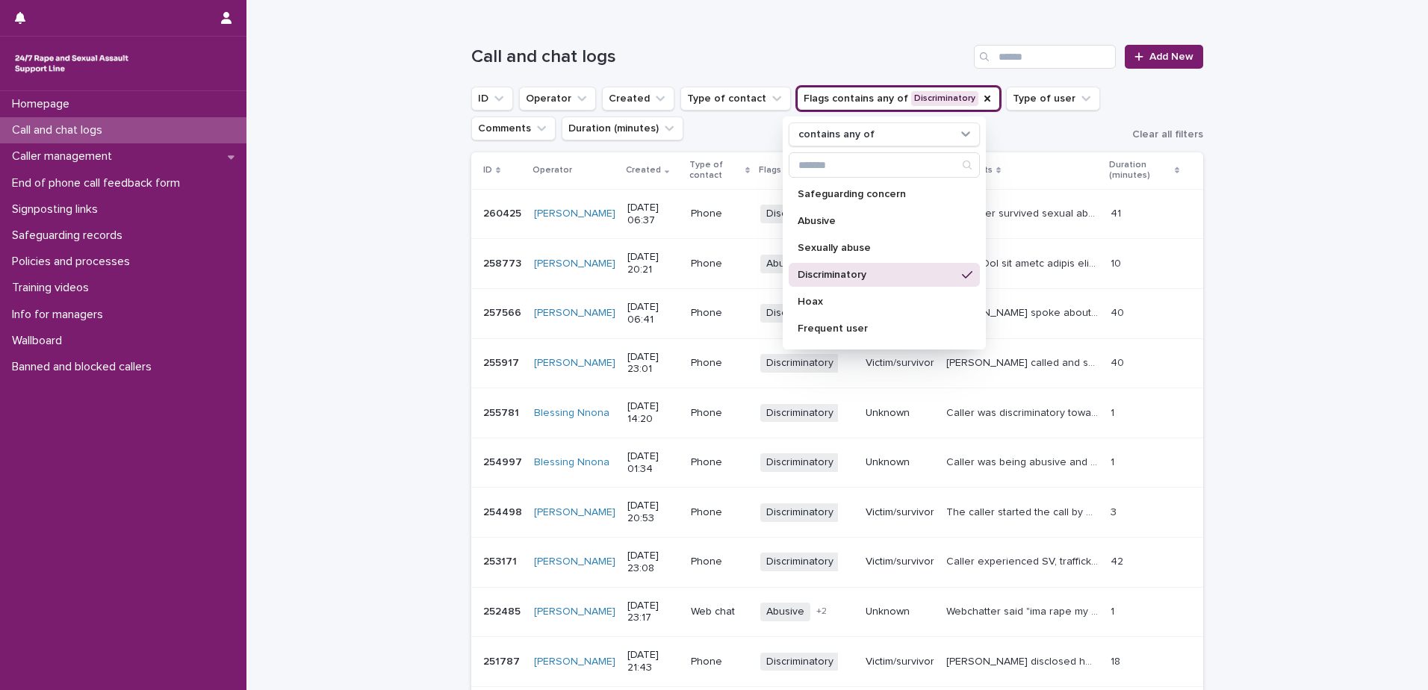
click at [363, 226] on div "Loading... Saving… Loading... Saving… Call and chat logs Add New ID Operator Cr…" at bounding box center [838, 414] width 1182 height 799
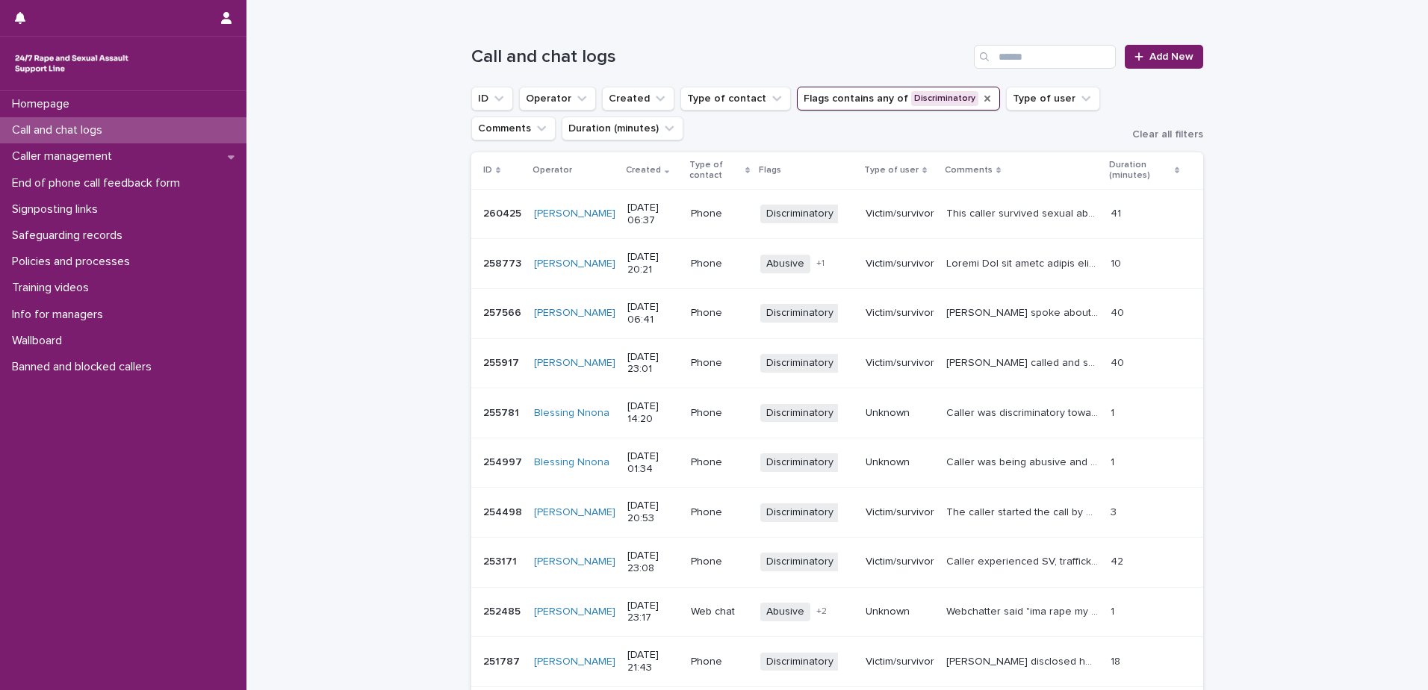
click at [985, 99] on icon "Flags" at bounding box center [988, 99] width 6 height 6
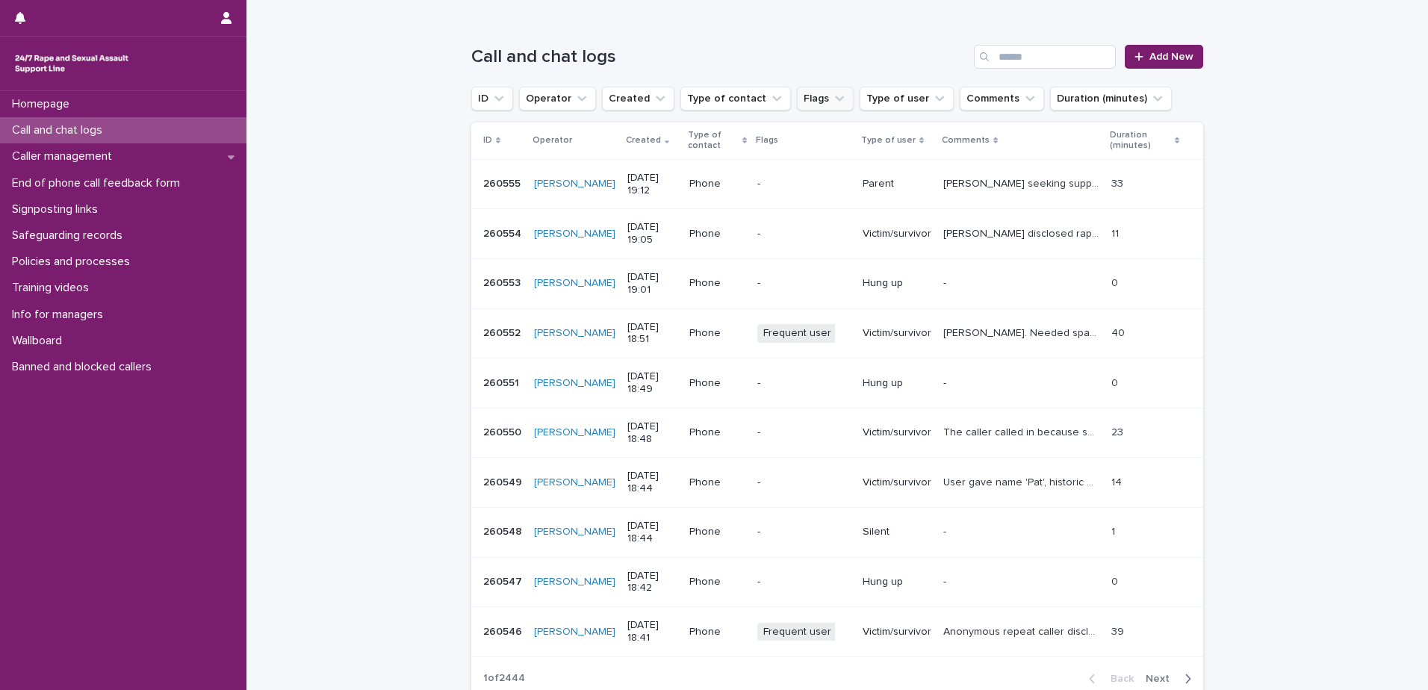
click at [810, 97] on button "Flags" at bounding box center [825, 99] width 57 height 24
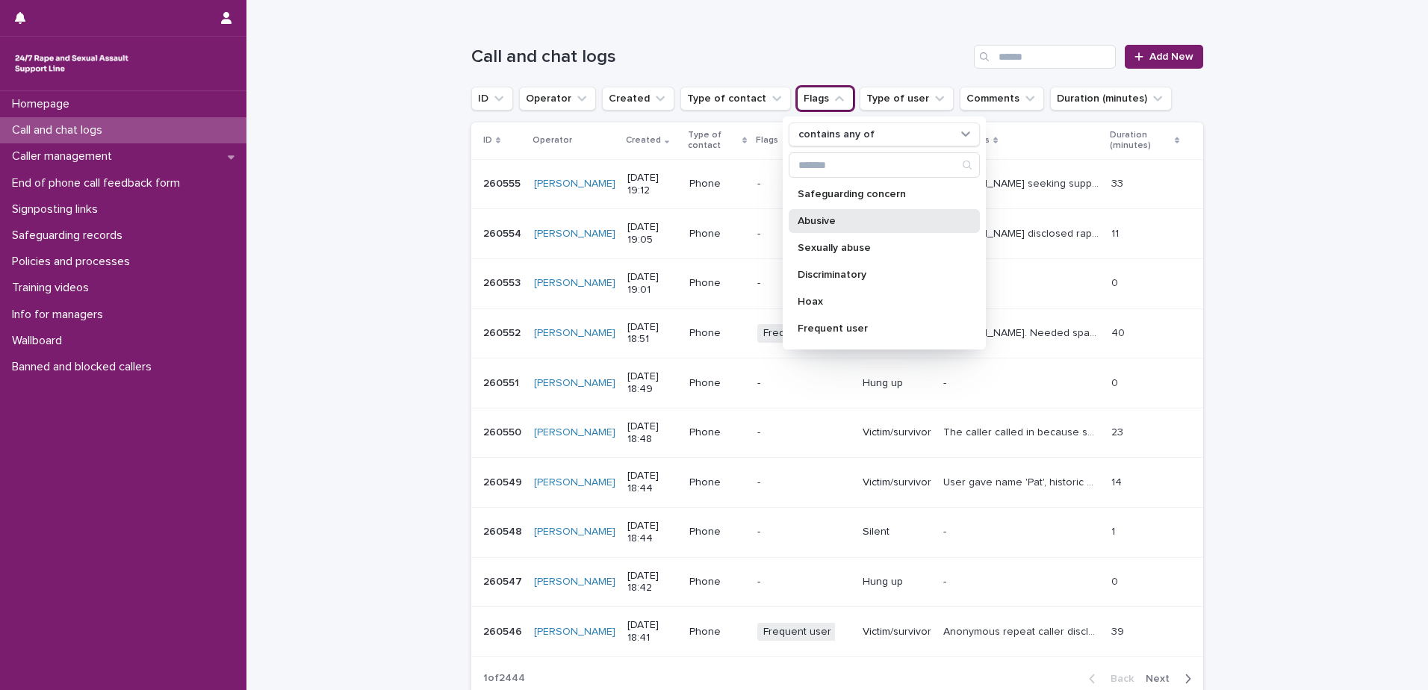
click at [841, 225] on p "Abusive" at bounding box center [877, 221] width 158 height 10
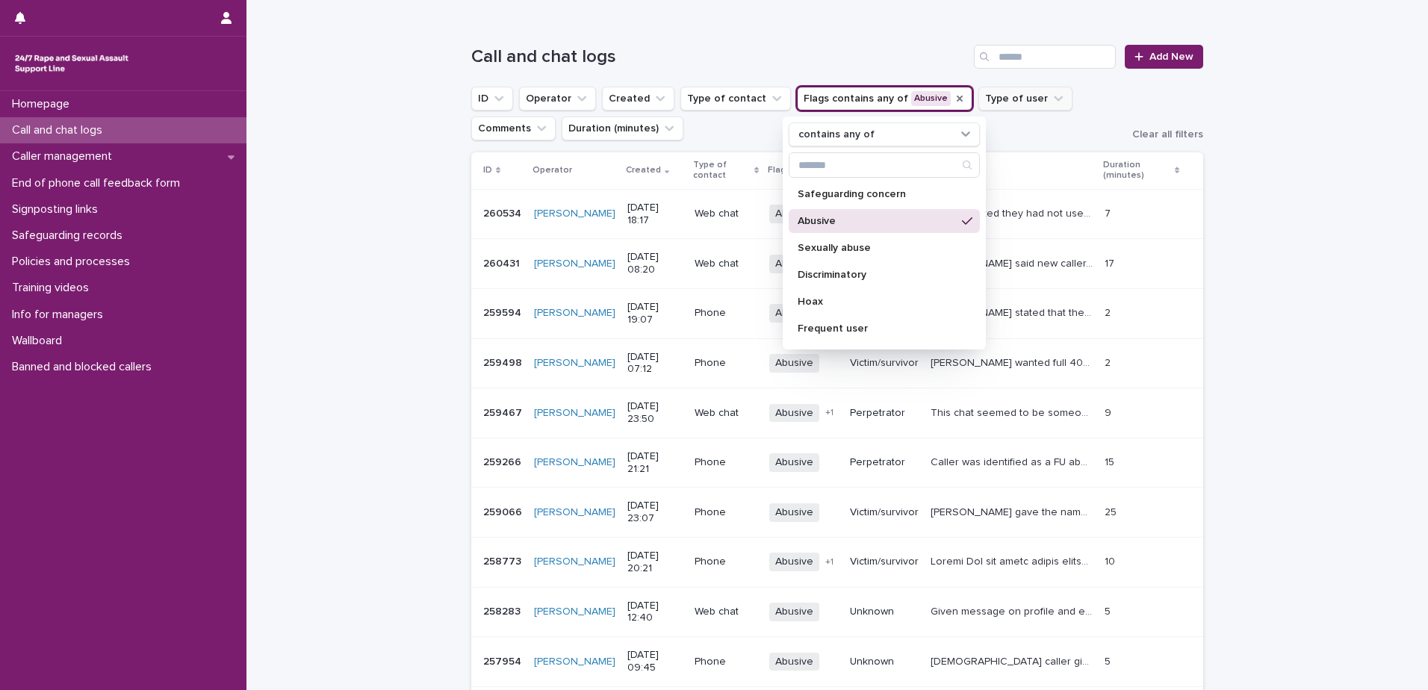
click at [1008, 96] on button "Type of user" at bounding box center [1026, 99] width 94 height 24
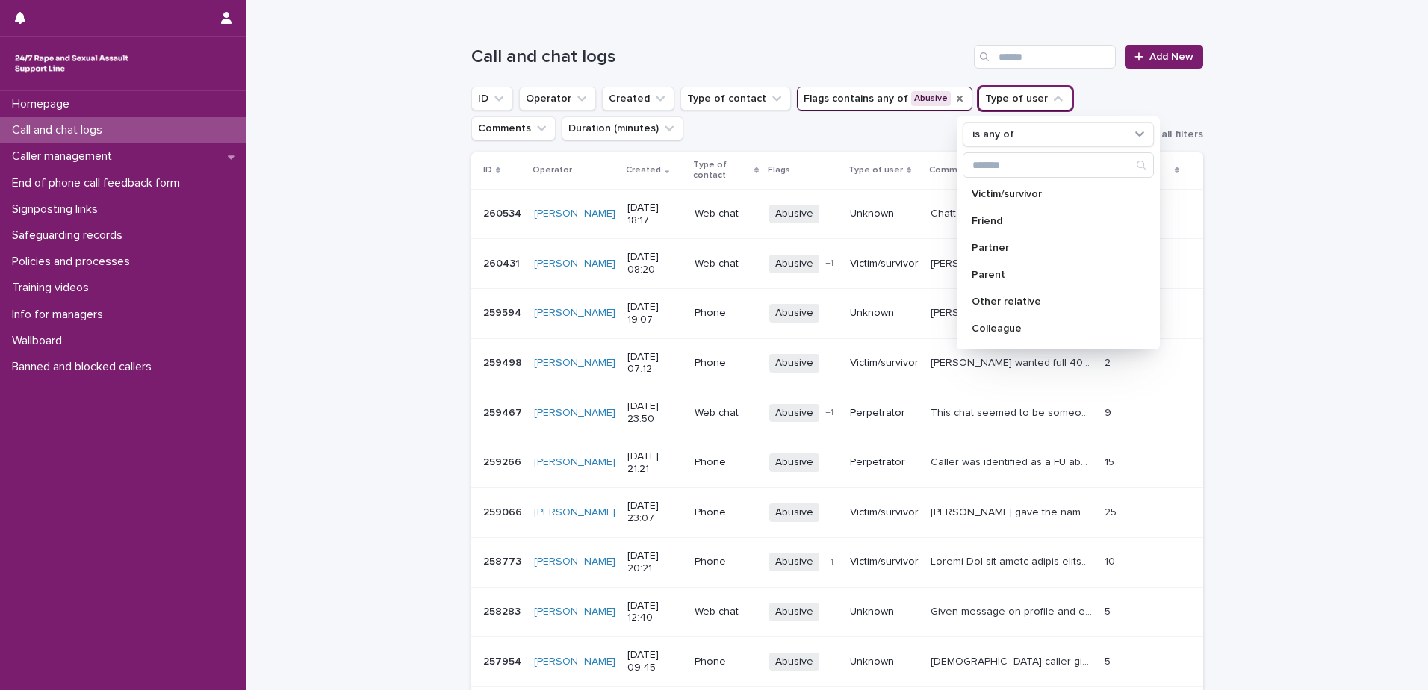
click at [1088, 90] on ul "ID Operator Created Type of contact Flags contains any of Abusive Type of user …" at bounding box center [795, 114] width 655 height 60
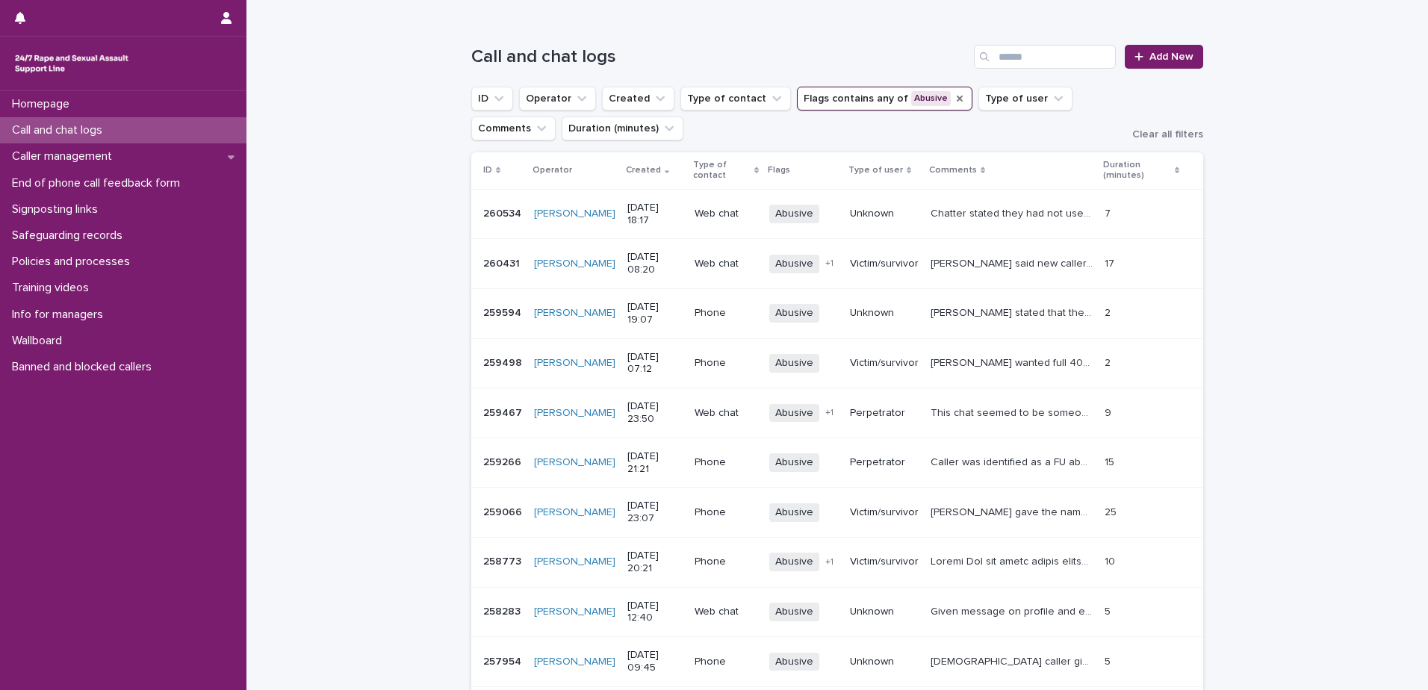
click at [954, 97] on icon "Flags" at bounding box center [960, 99] width 12 height 12
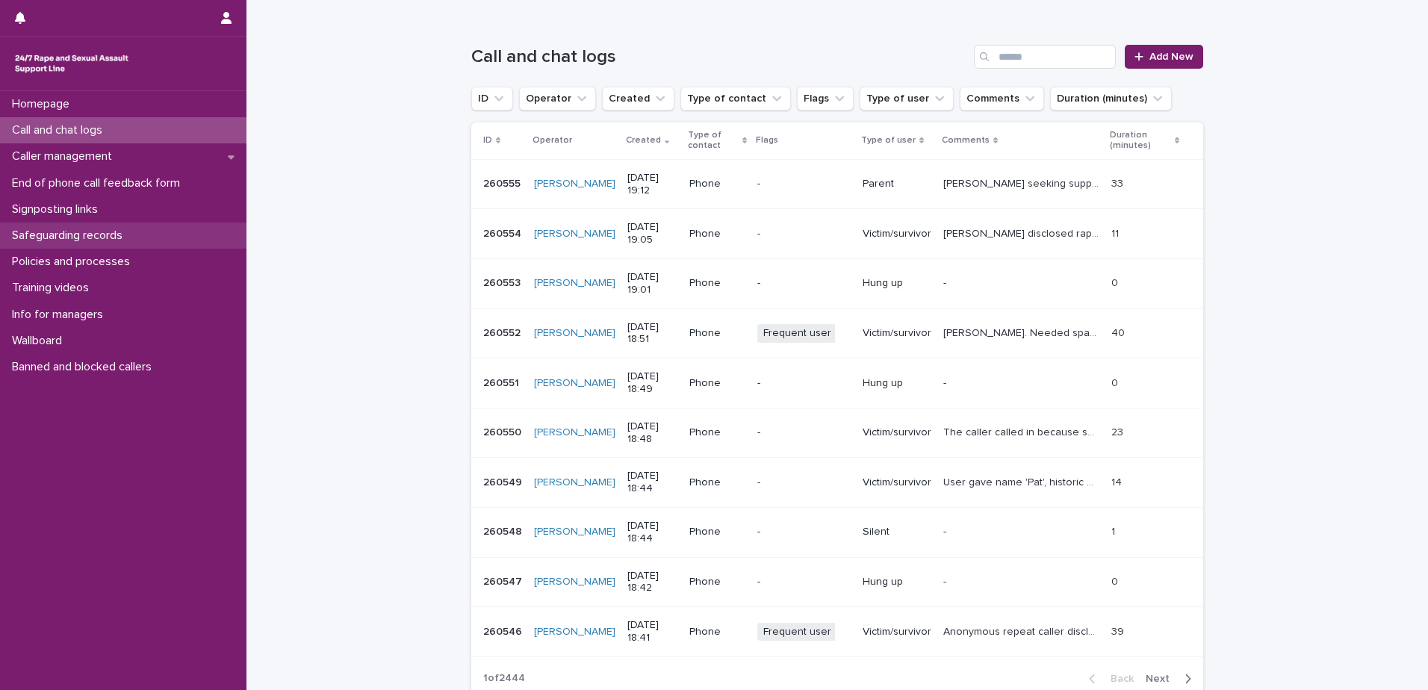
click at [84, 232] on p "Safeguarding records" at bounding box center [70, 236] width 128 height 14
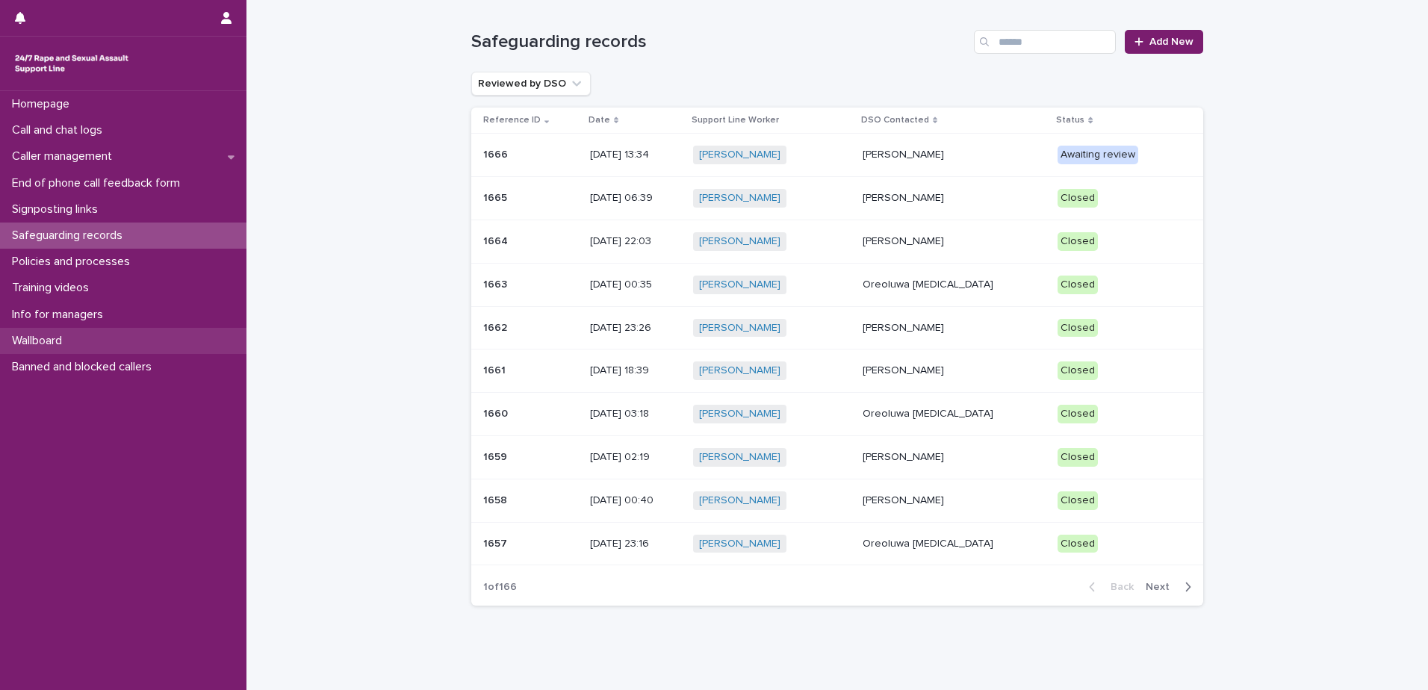
click at [61, 343] on p "Wallboard" at bounding box center [40, 341] width 68 height 14
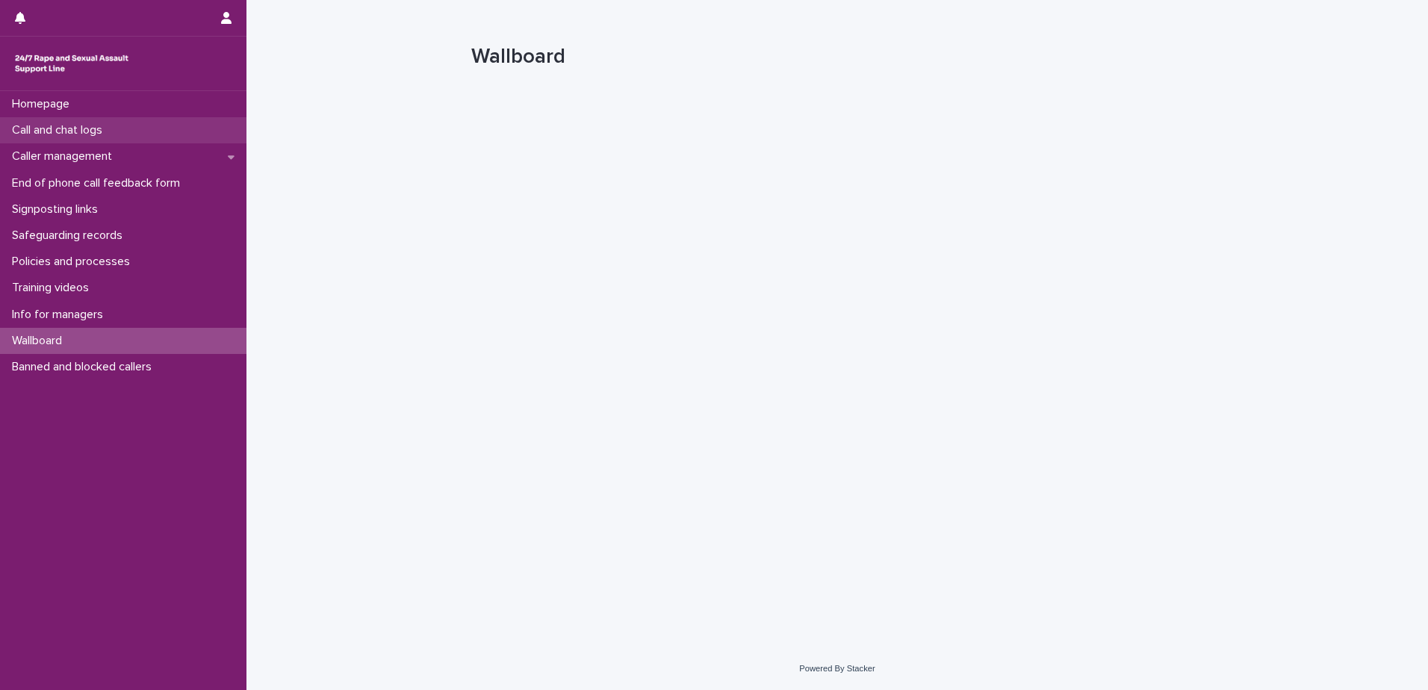
click at [84, 125] on p "Call and chat logs" at bounding box center [60, 130] width 108 height 14
